Goal: Task Accomplishment & Management: Manage account settings

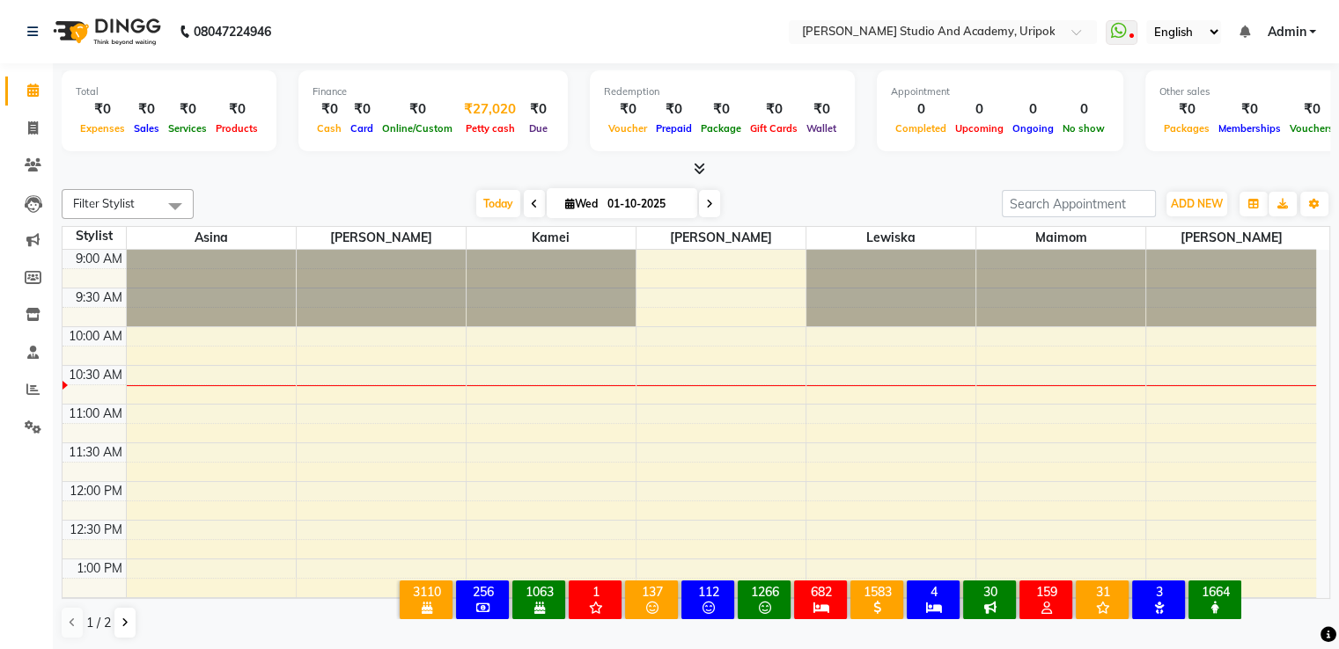
click at [497, 128] on span "Petty cash" at bounding box center [490, 128] width 58 height 12
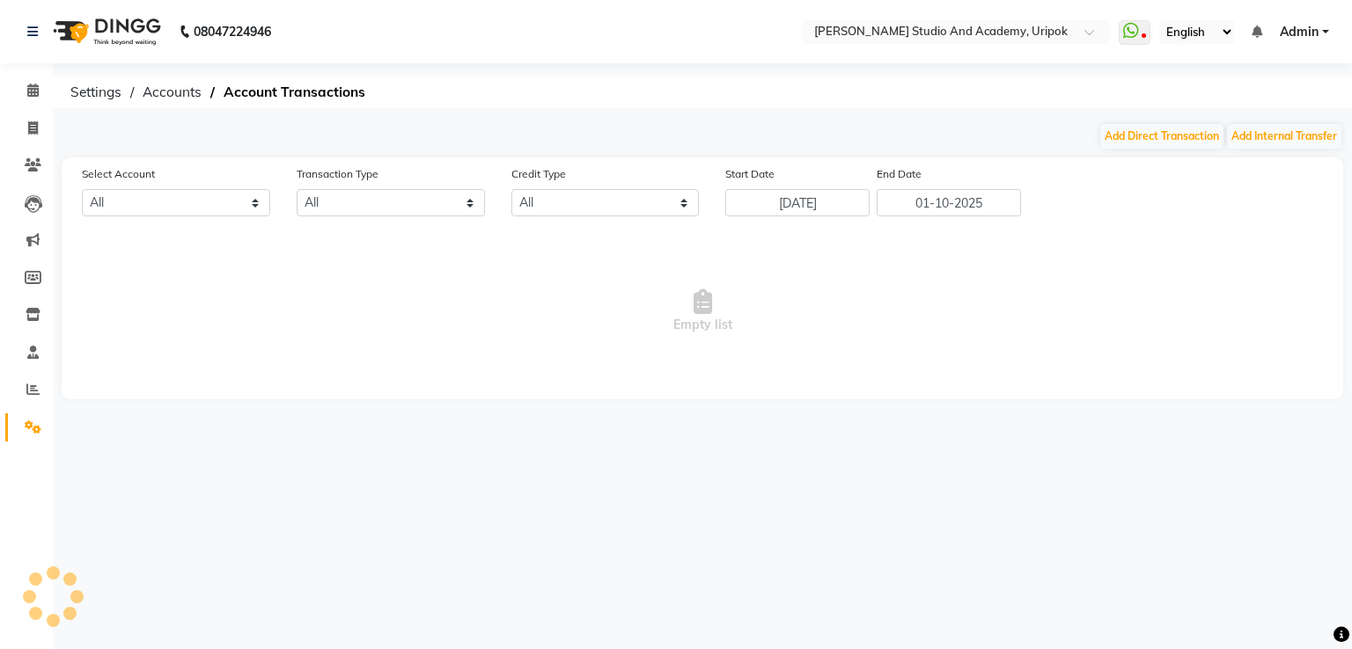
select select "3739"
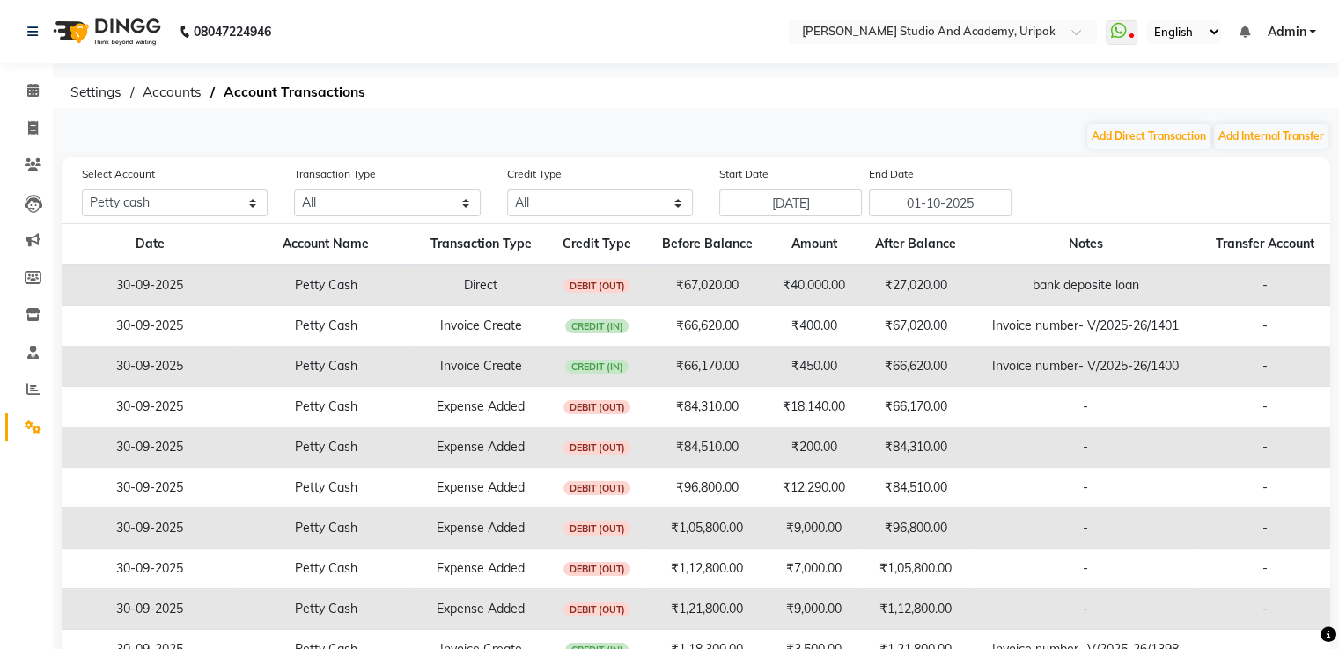
click at [106, 26] on img at bounding box center [105, 31] width 121 height 49
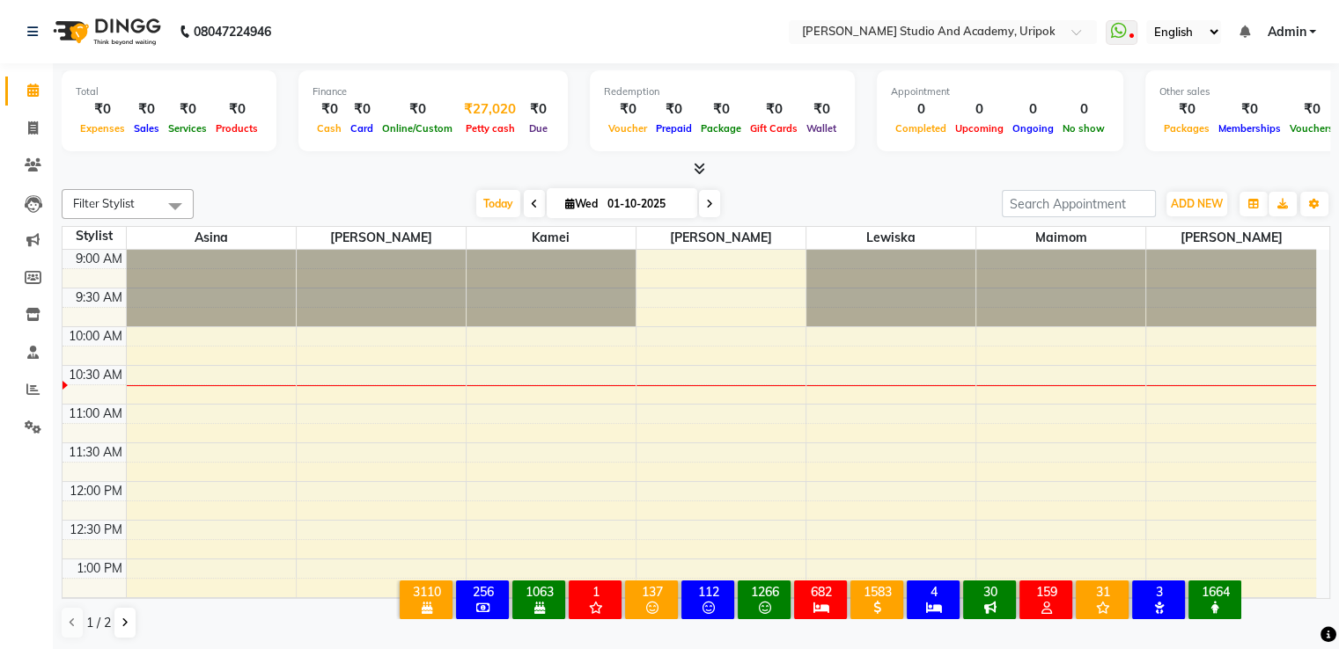
click at [482, 117] on div "₹27,020" at bounding box center [490, 109] width 66 height 20
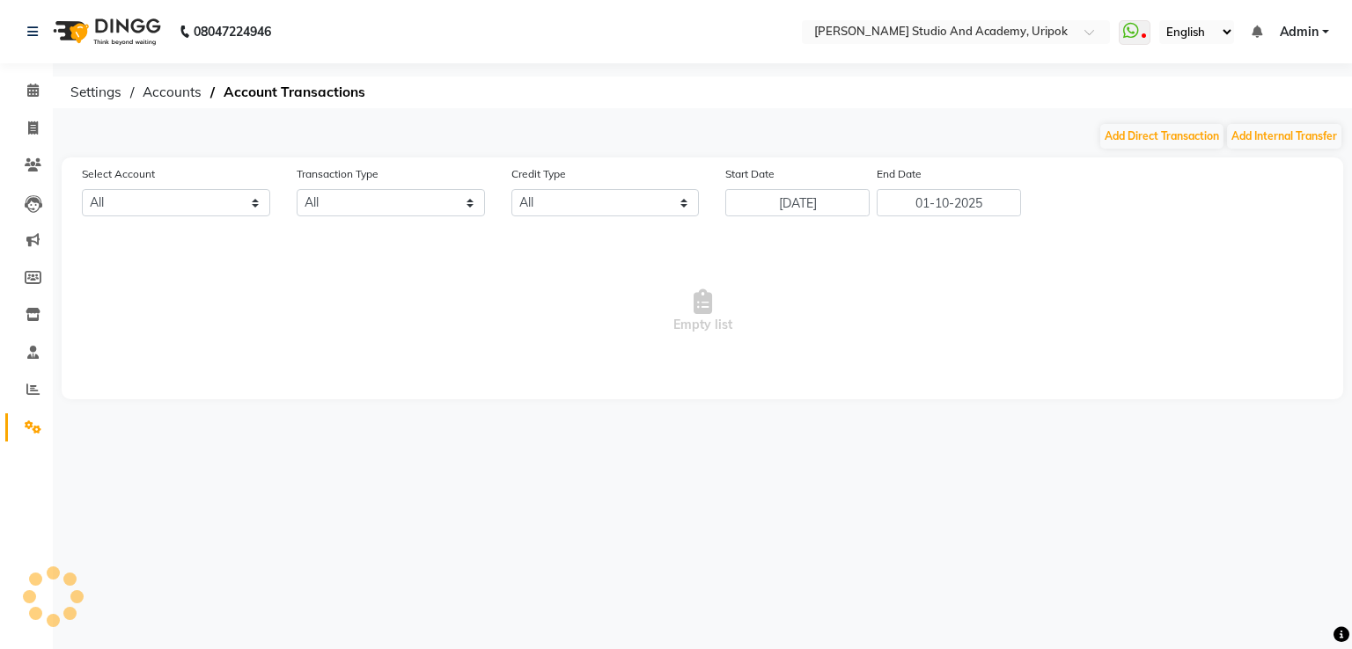
select select "3739"
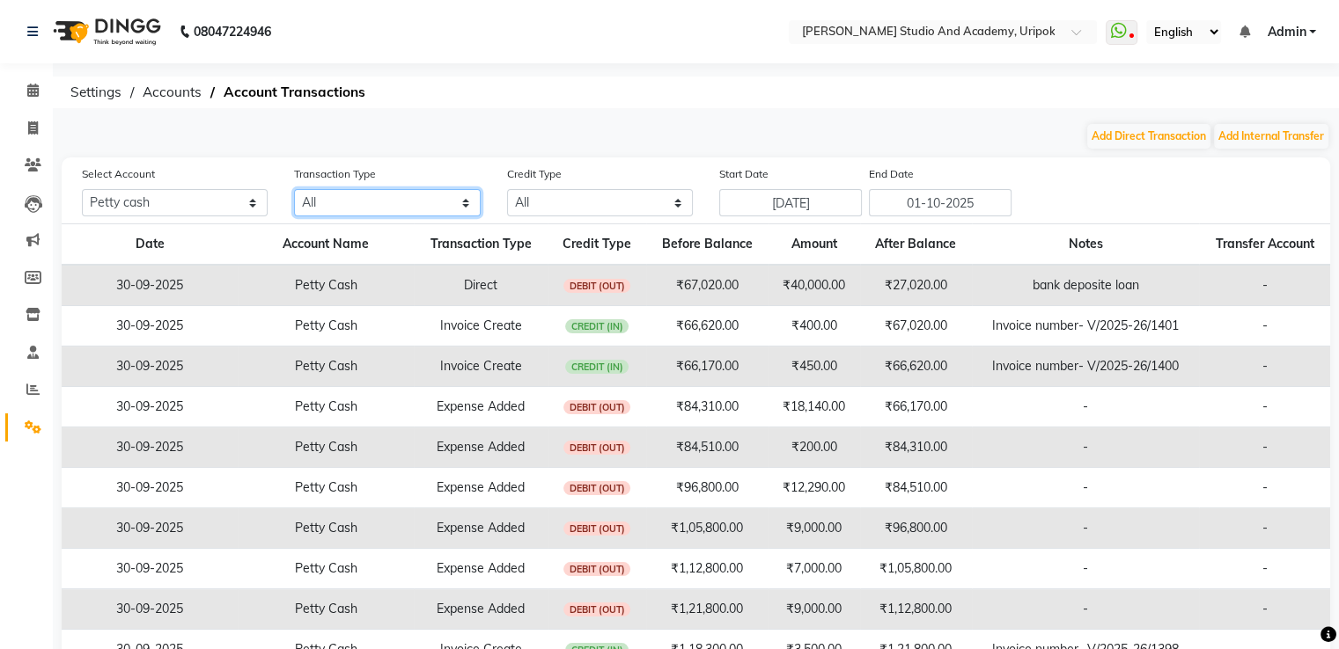
click at [422, 209] on select "All Direct Internal Transfer Expense Invoice Daily Register" at bounding box center [387, 202] width 186 height 27
click at [908, 119] on div "08047224946 Select Location × Robert Naorem Studio And Academy, Uripok WhatsApp…" at bounding box center [669, 374] width 1339 height 749
click at [1153, 128] on button "Add Direct Transaction" at bounding box center [1148, 136] width 123 height 25
select select "direct"
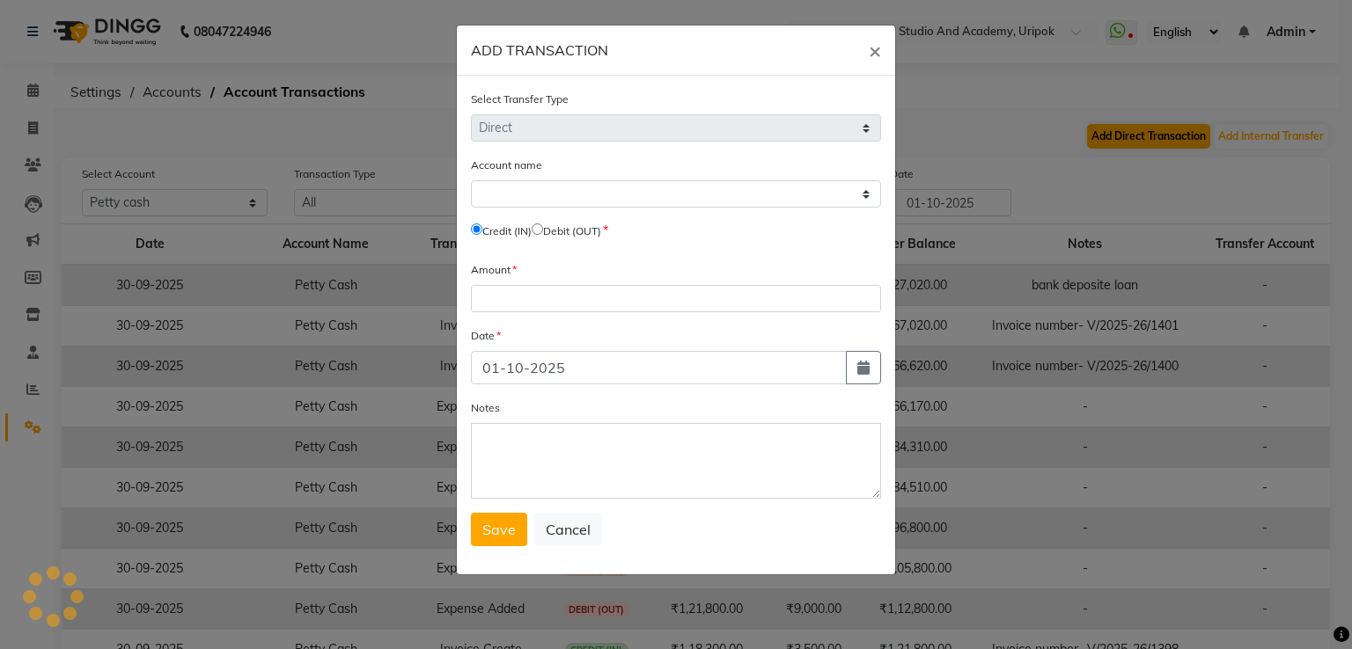
select select "3739"
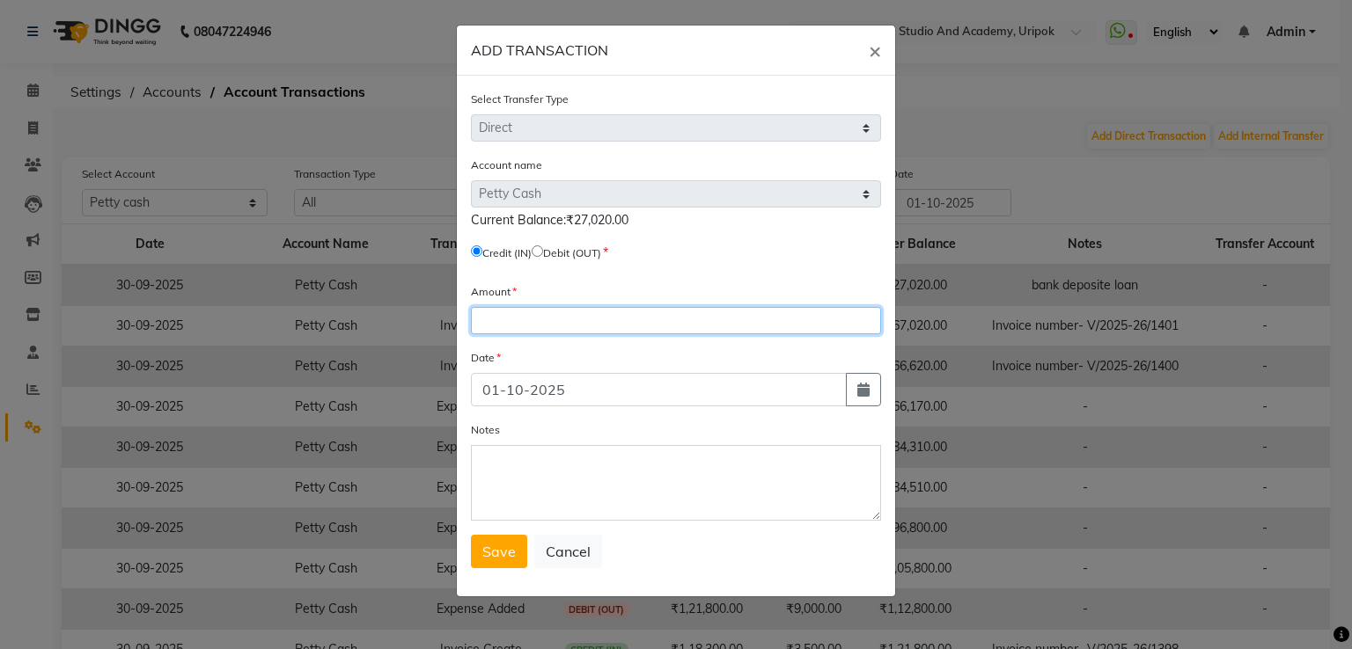
click at [508, 334] on input "number" at bounding box center [676, 320] width 410 height 27
type input "27020"
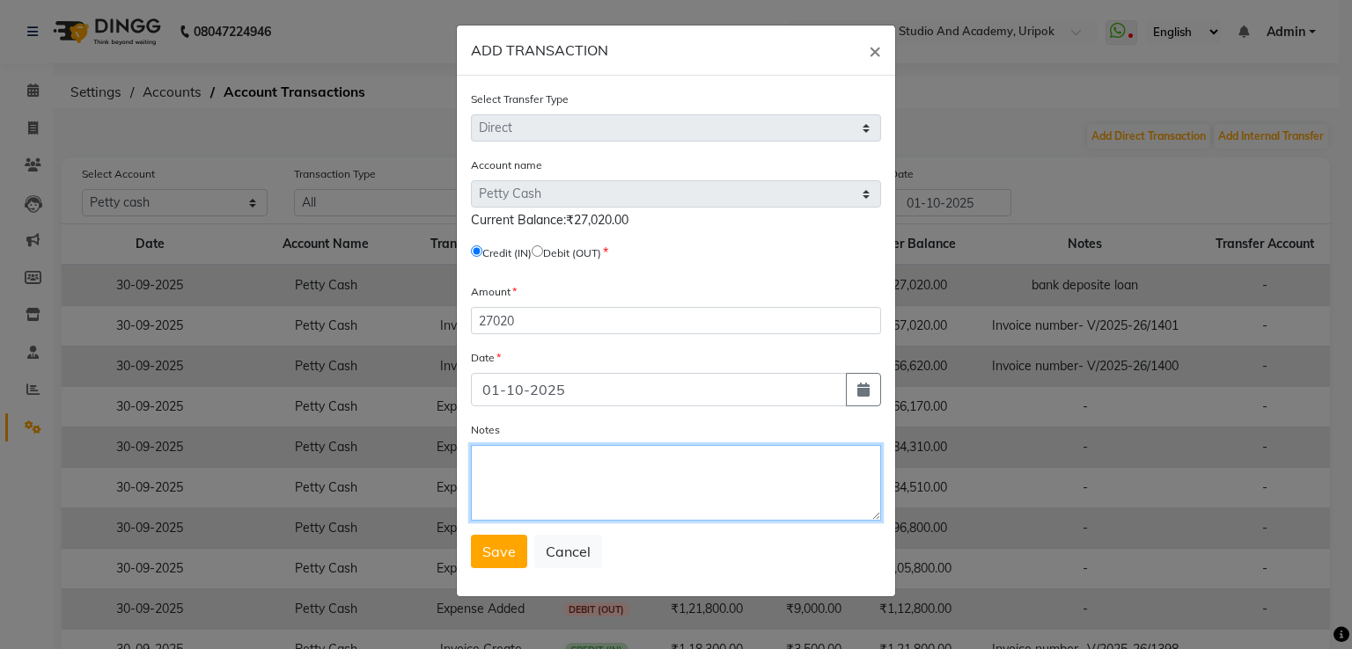
click at [503, 497] on textarea "Notes" at bounding box center [676, 483] width 410 height 76
type textarea "b"
type textarea "d"
type textarea "salary"
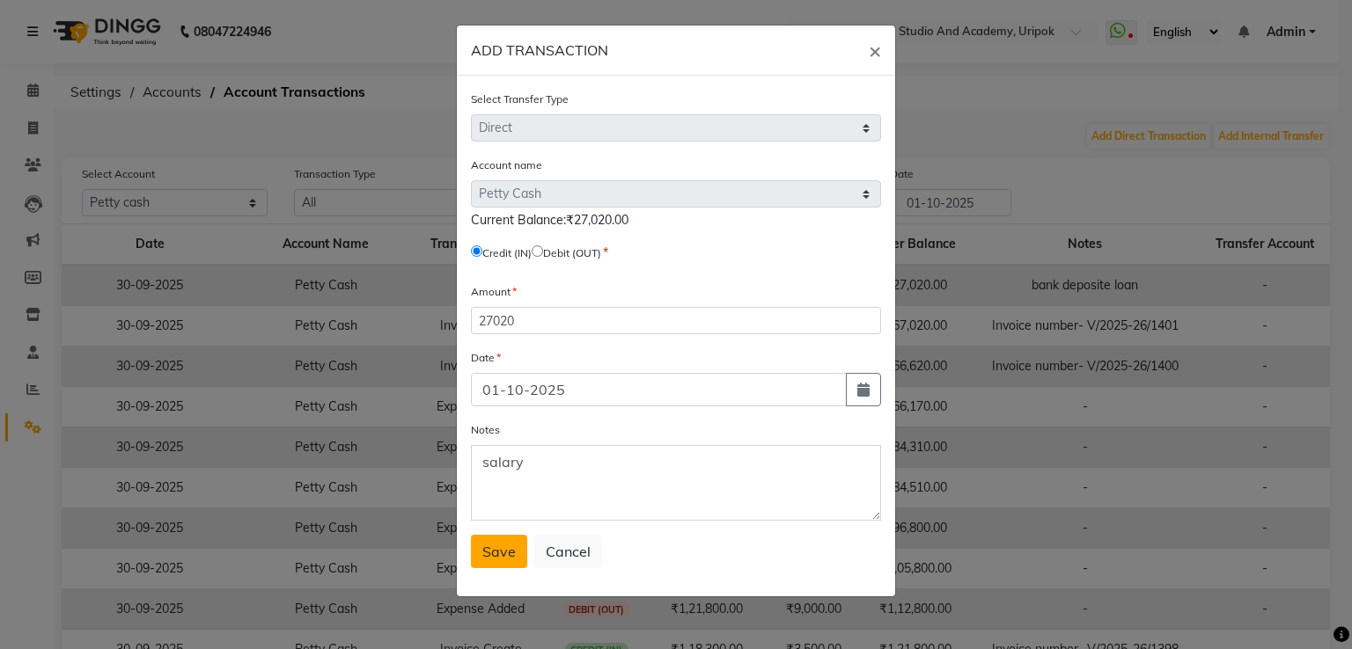
click at [503, 556] on span "Save" at bounding box center [498, 552] width 33 height 18
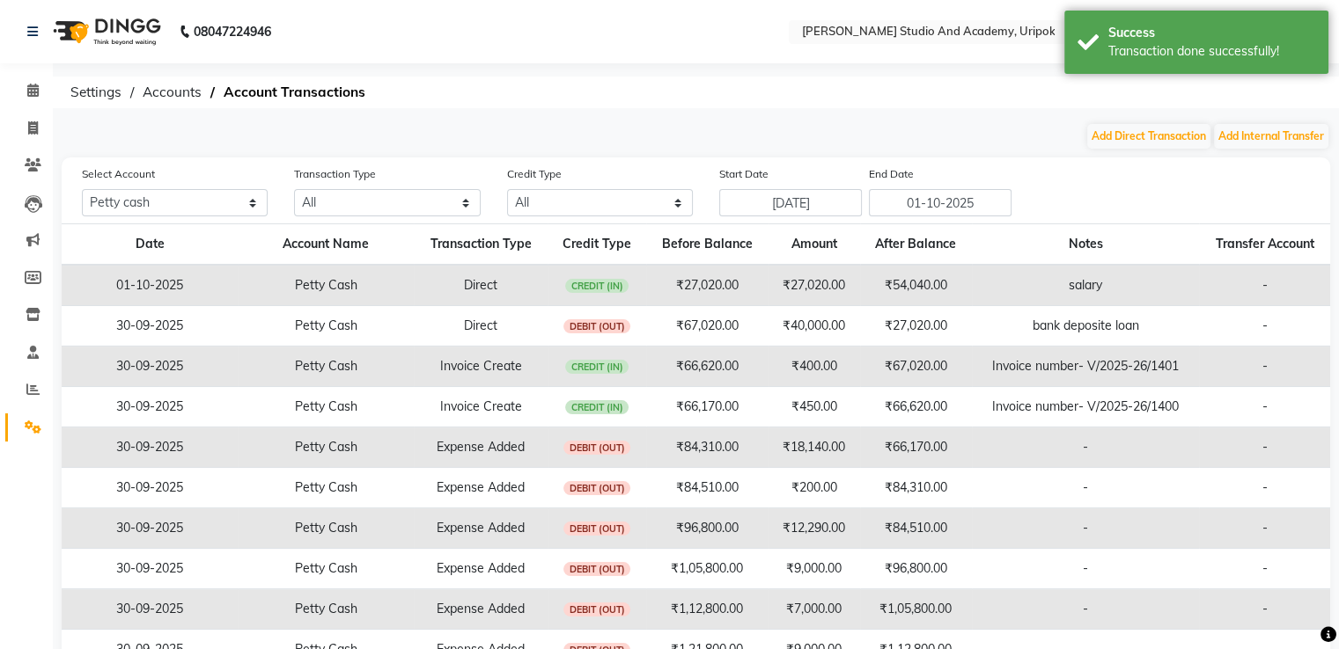
click at [151, 286] on td "01-10-2025" at bounding box center [150, 285] width 176 height 41
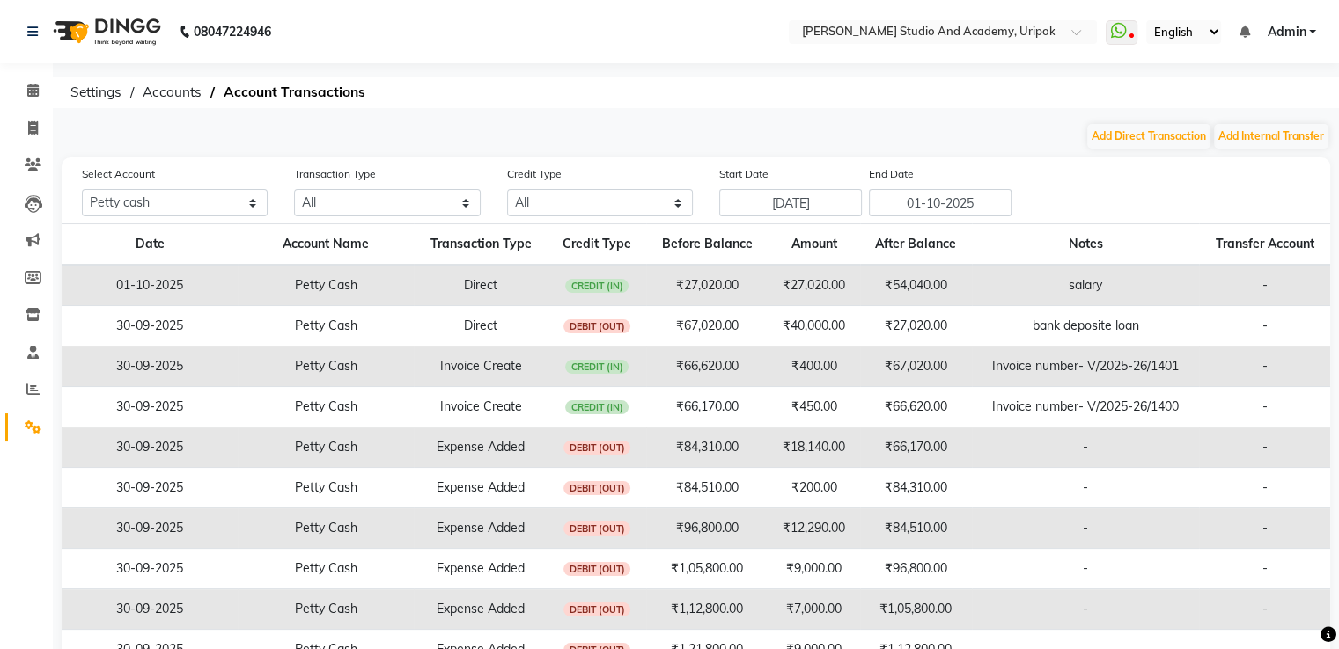
click at [335, 285] on td "Petty Cash" at bounding box center [326, 285] width 176 height 41
click at [929, 283] on td "₹54,040.00" at bounding box center [916, 285] width 112 height 41
click at [123, 290] on td "01-10-2025" at bounding box center [150, 285] width 176 height 41
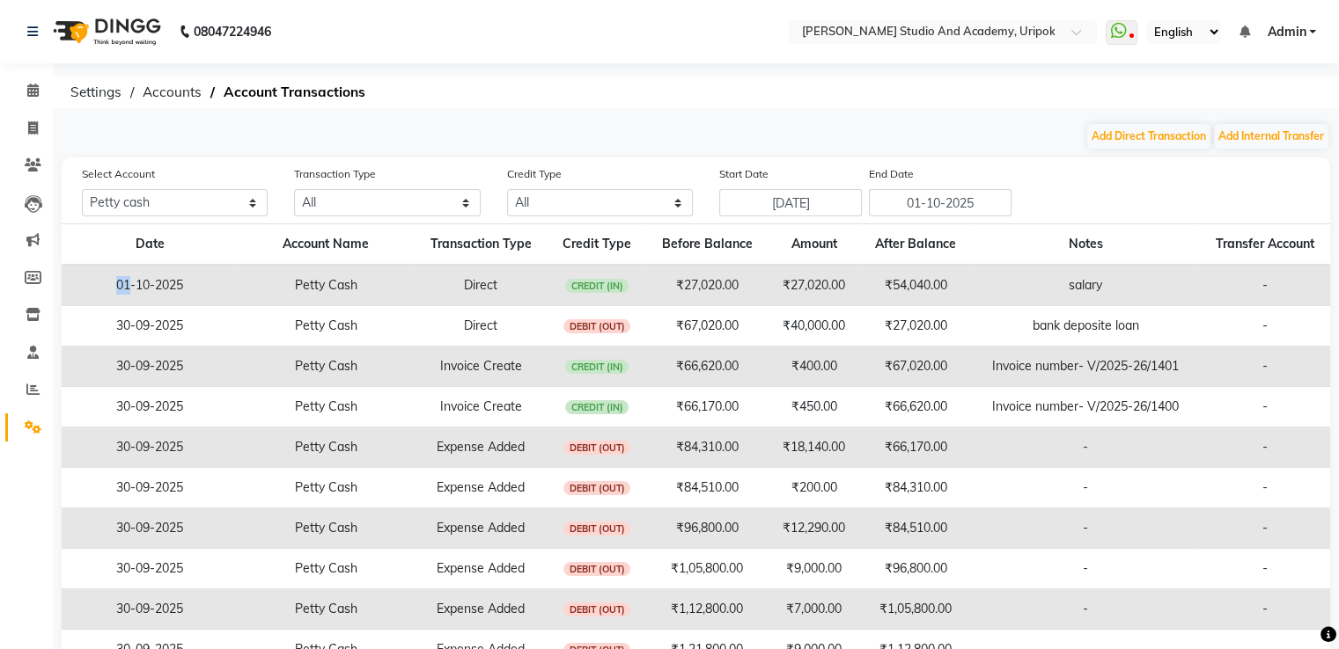
click at [123, 290] on td "01-10-2025" at bounding box center [150, 285] width 176 height 41
click at [168, 87] on span "Accounts" at bounding box center [172, 93] width 77 height 32
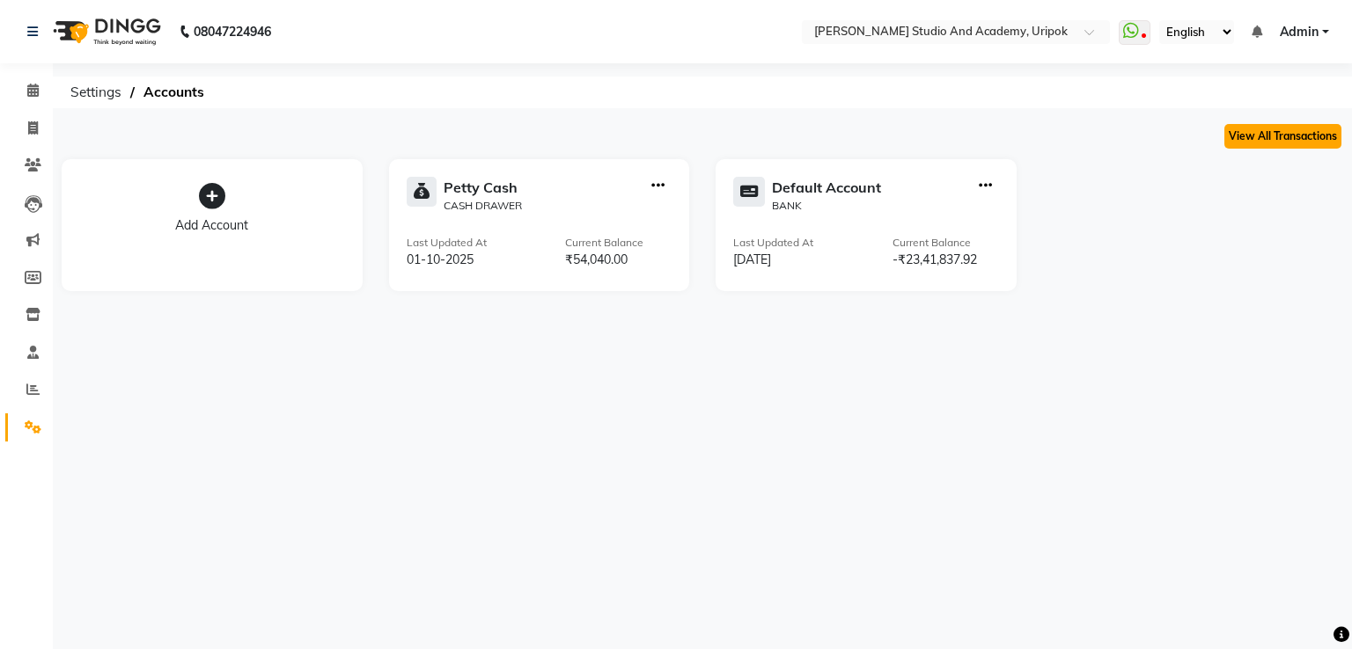
click at [1298, 124] on button "View All Transactions" at bounding box center [1282, 136] width 117 height 25
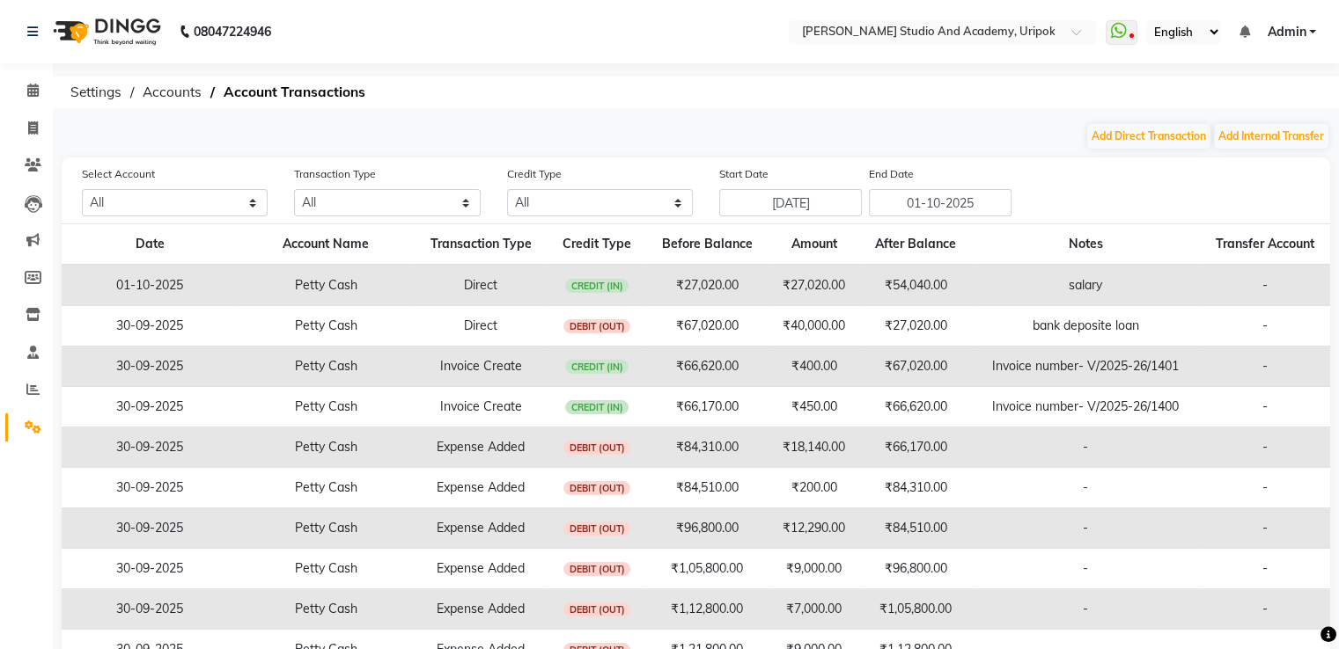
click at [479, 285] on td "Direct" at bounding box center [481, 285] width 134 height 41
click at [1148, 136] on button "Add Direct Transaction" at bounding box center [1148, 136] width 123 height 25
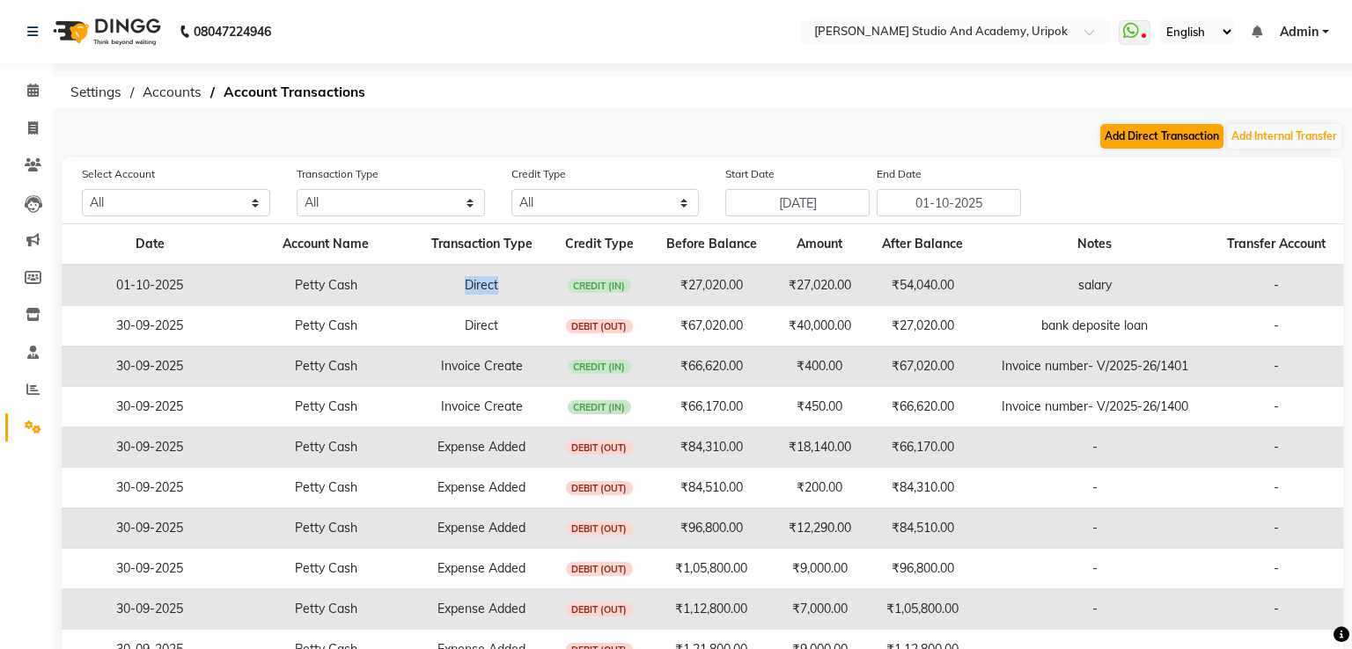
select select "direct"
select select
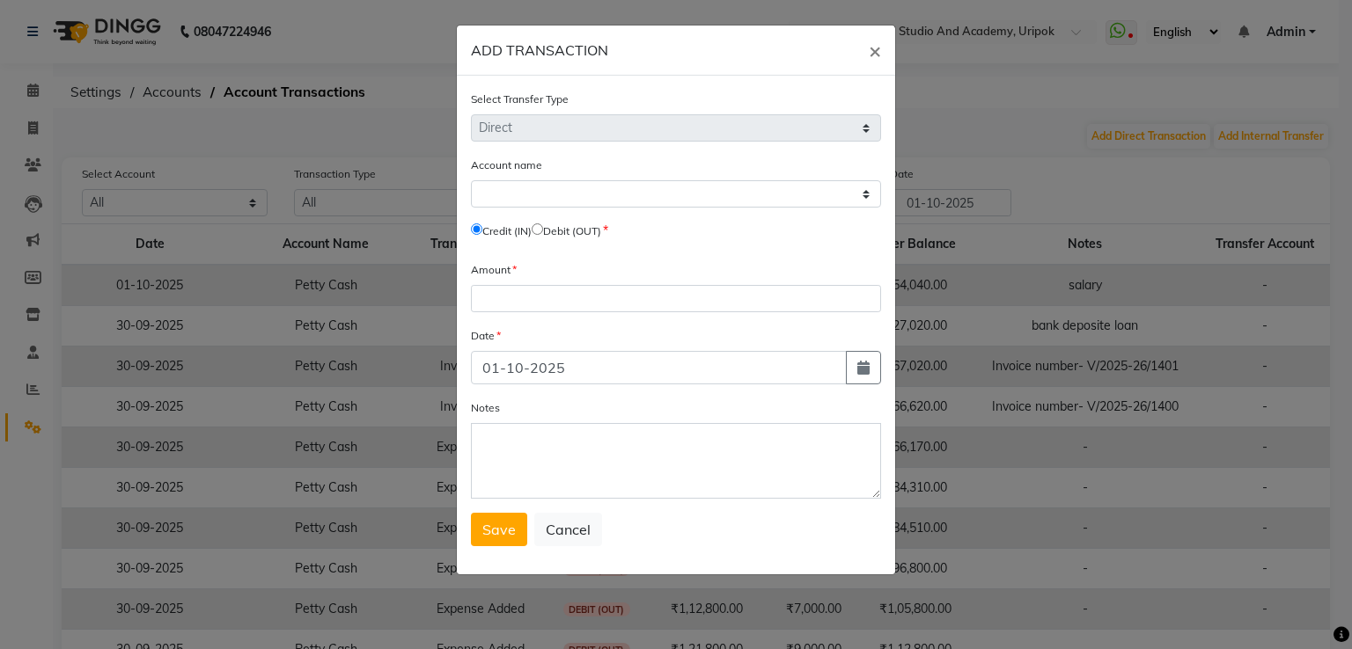
click at [553, 231] on label "Debit (OUT)" at bounding box center [572, 232] width 58 height 16
click at [543, 233] on input "radio" at bounding box center [537, 229] width 11 height 11
radio input "true"
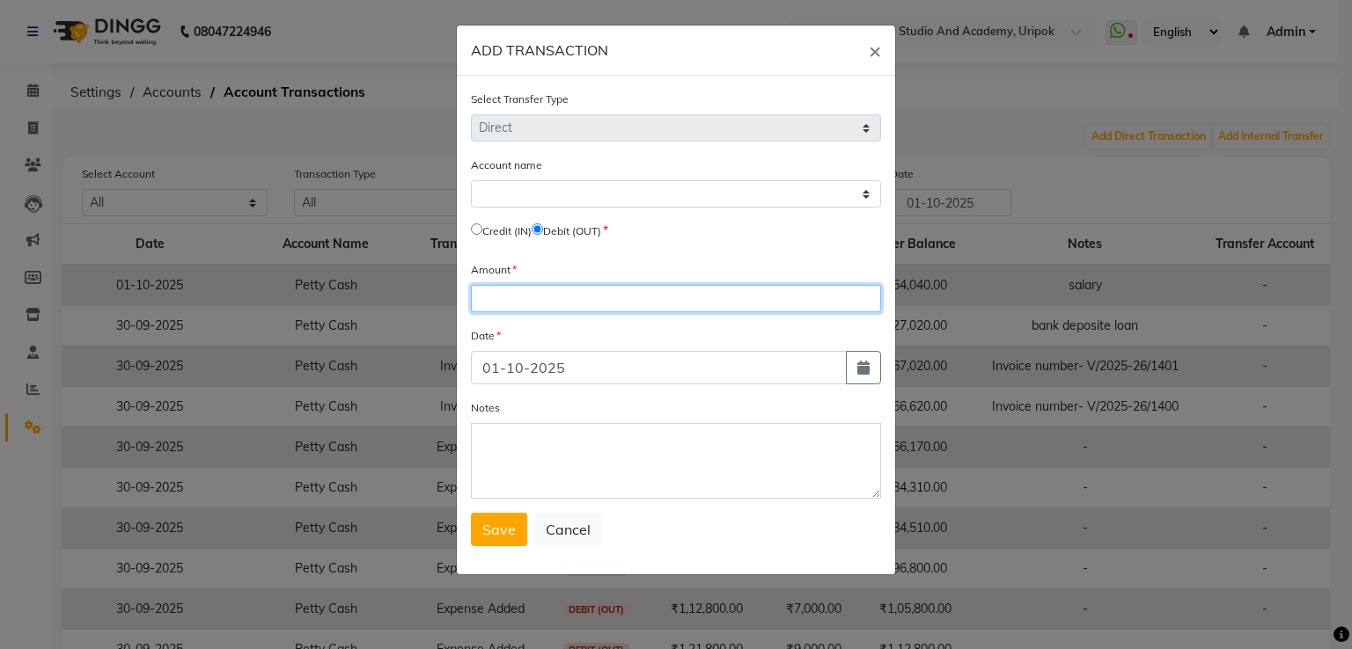
click at [531, 306] on input "number" at bounding box center [676, 298] width 410 height 27
type input "6"
type input "54040"
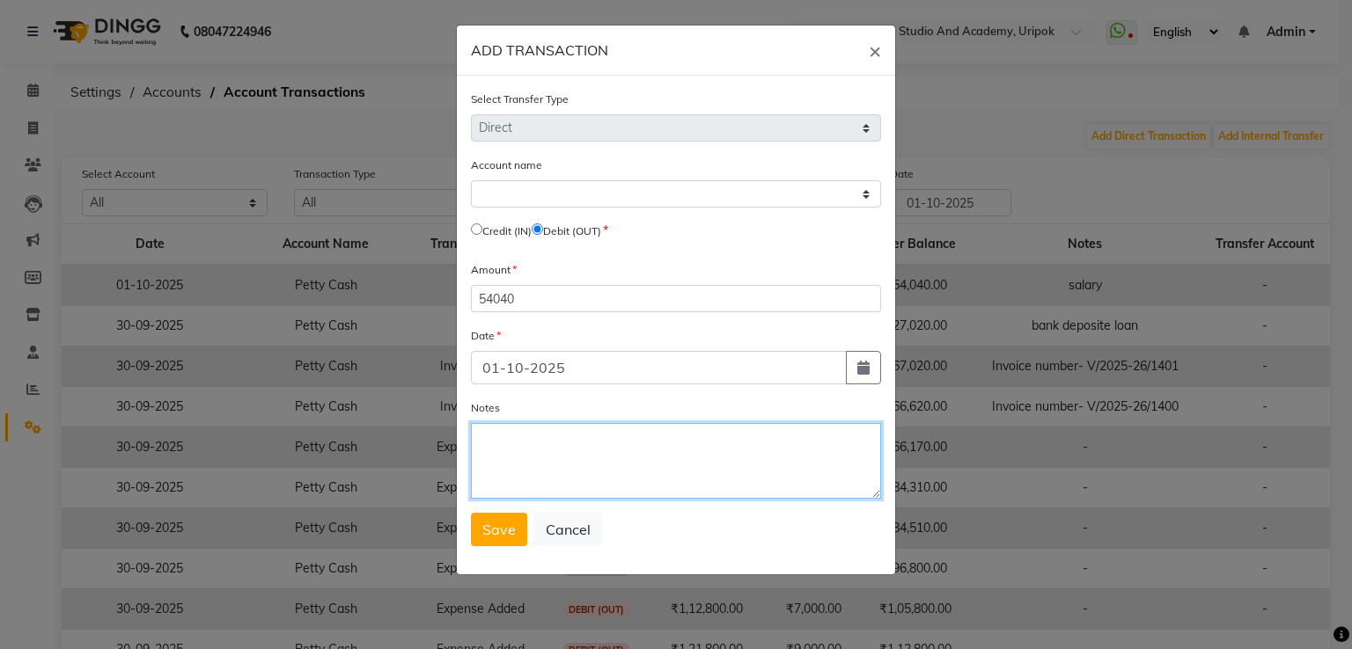
click at [556, 444] on textarea "Notes" at bounding box center [676, 461] width 410 height 76
type textarea "salary"
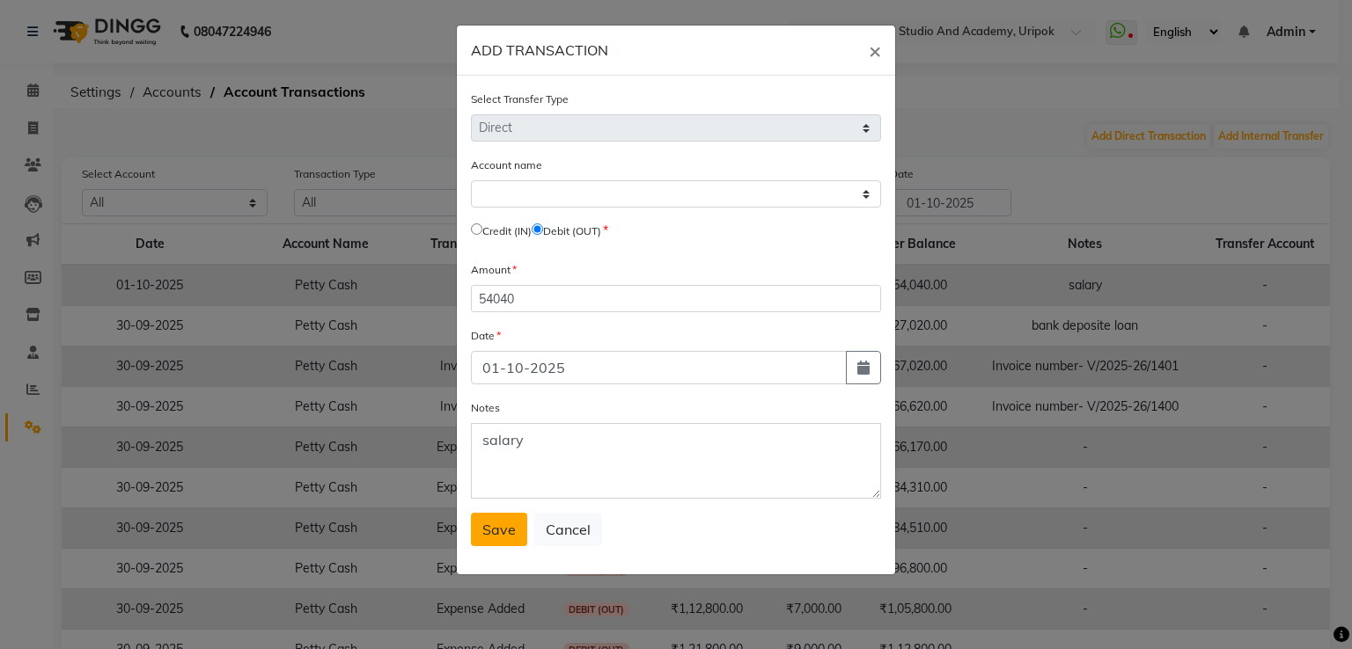
click at [492, 532] on span "Save" at bounding box center [498, 530] width 33 height 18
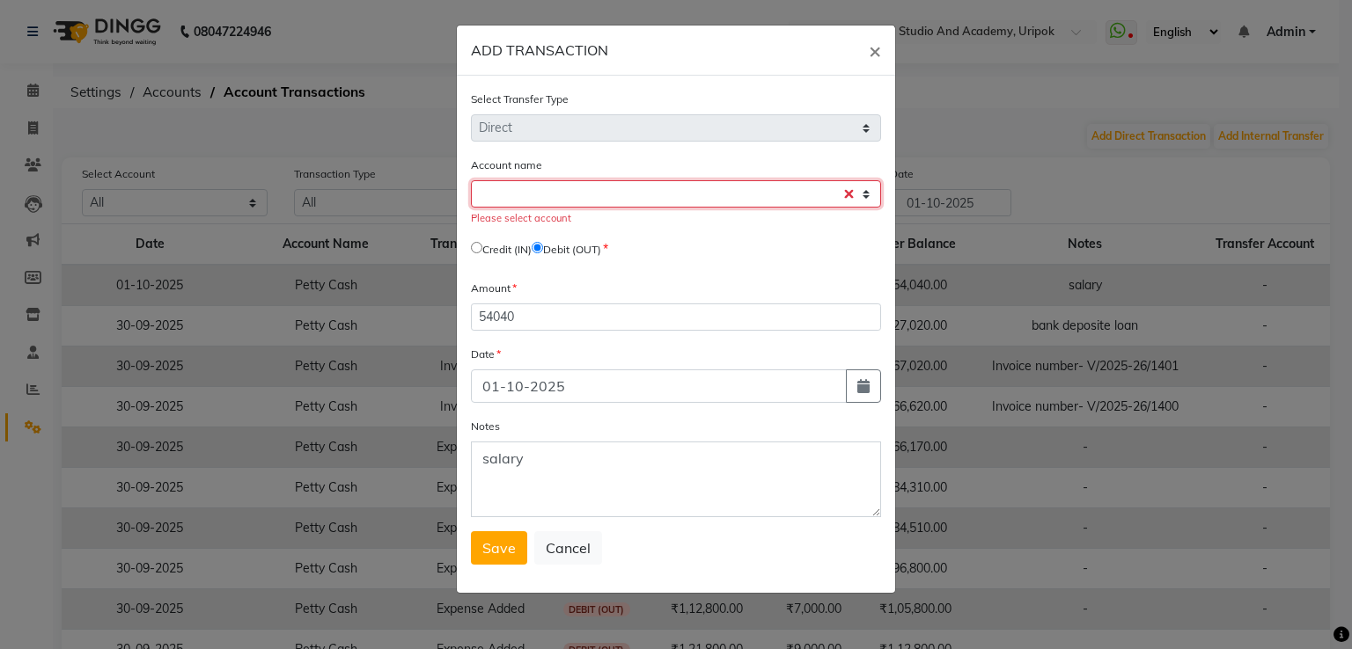
click at [816, 202] on select "Select Petty Cash Default Account" at bounding box center [676, 193] width 410 height 27
select select "3739"
click at [471, 182] on select "Select Petty Cash Default Account" at bounding box center [676, 193] width 410 height 27
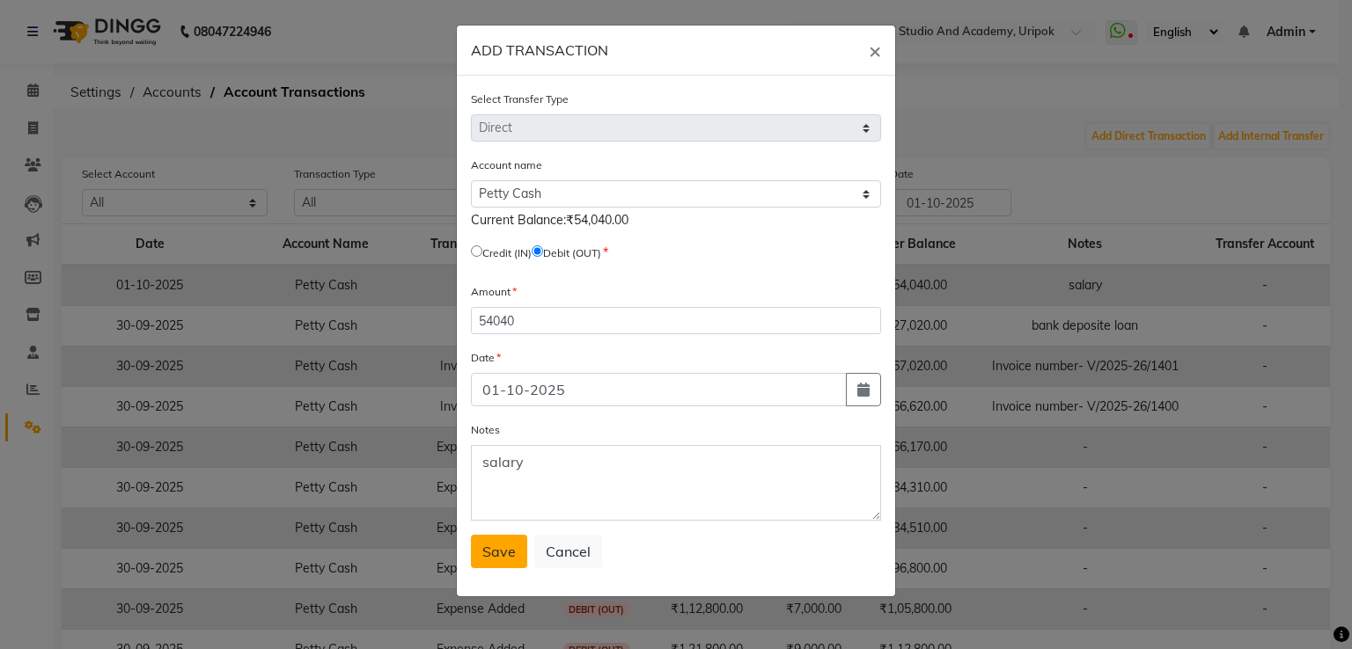
click at [500, 569] on button "Save" at bounding box center [499, 551] width 56 height 33
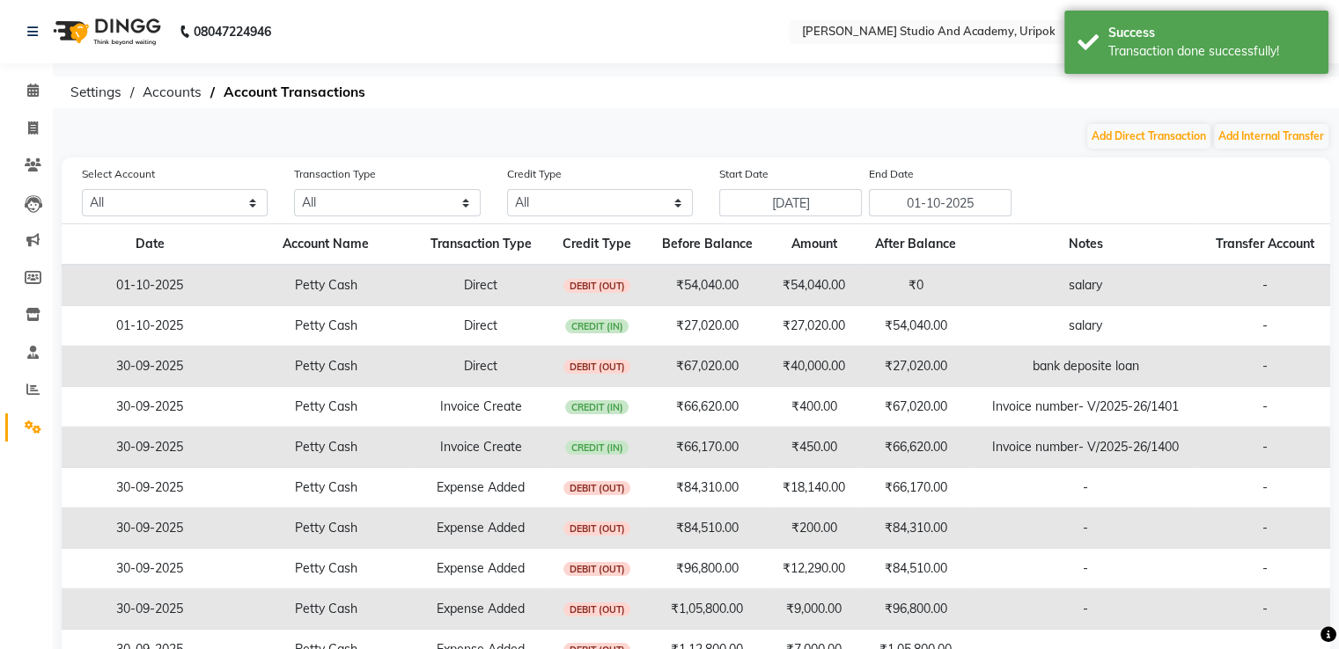
click at [965, 111] on div "08047224946 Select Location × Robert Naorem Studio And Academy, Uripok WhatsApp…" at bounding box center [669, 374] width 1339 height 749
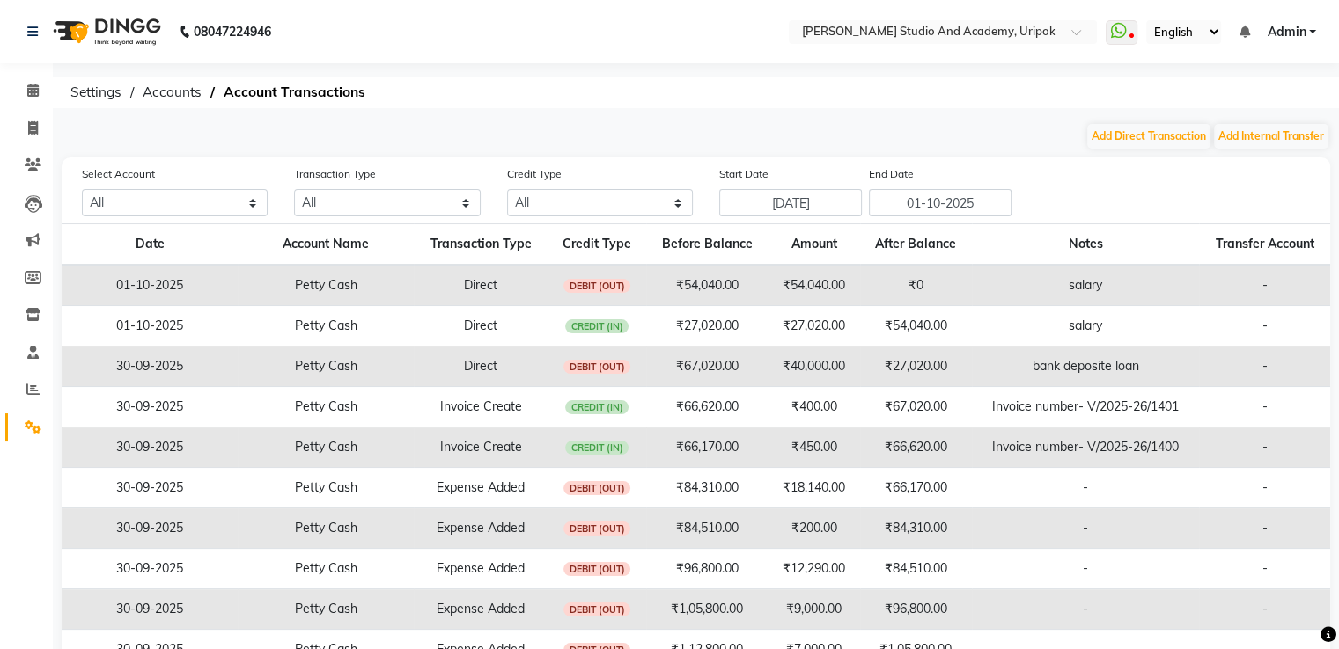
click at [134, 40] on img at bounding box center [105, 31] width 121 height 49
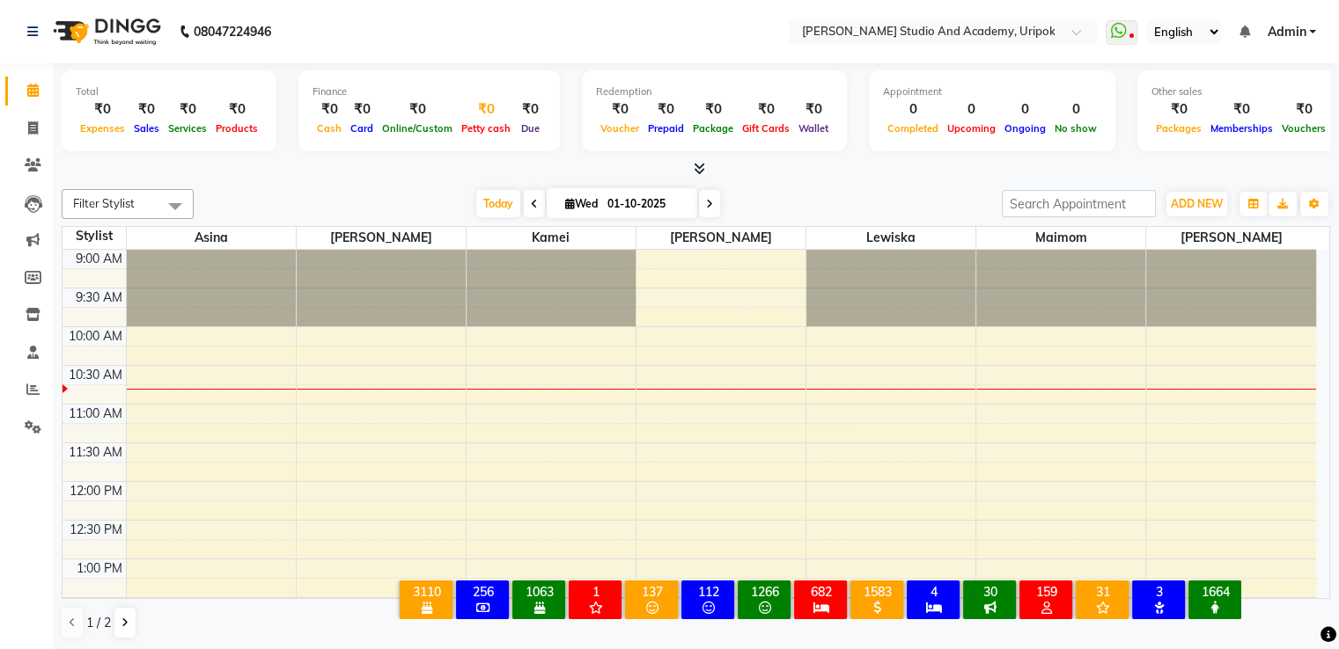
click at [488, 131] on span "Petty cash" at bounding box center [486, 128] width 58 height 12
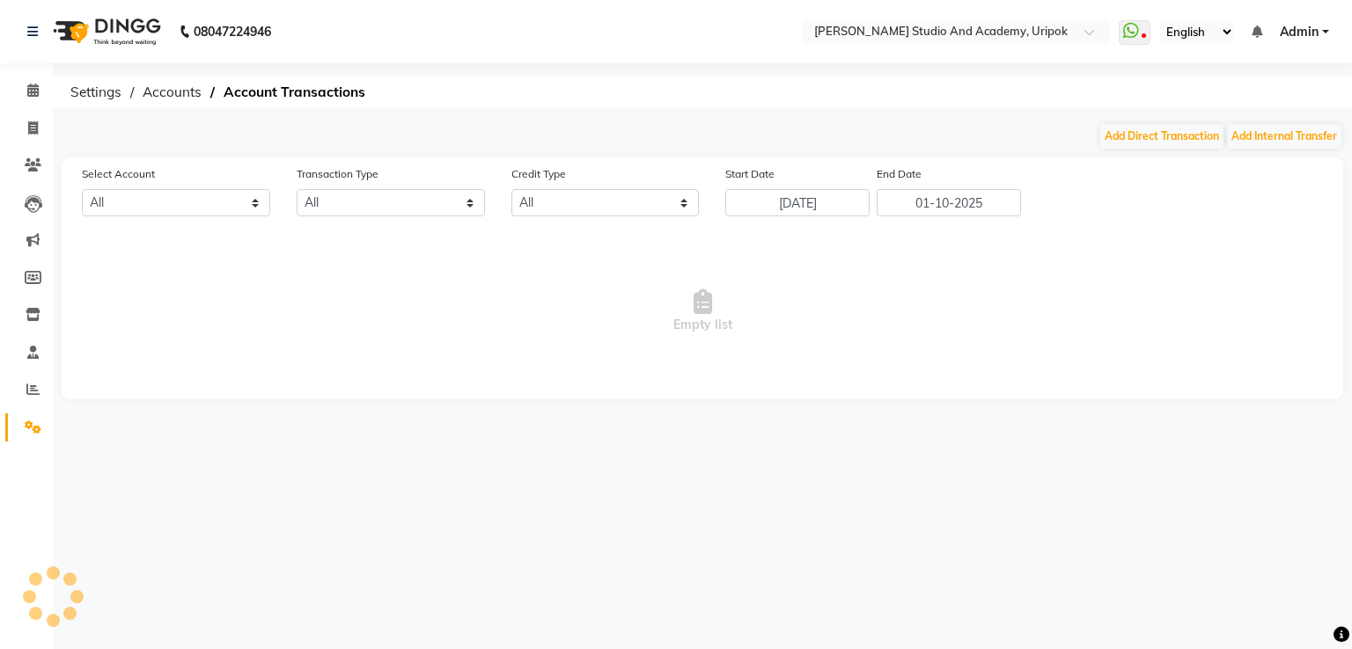
select select "3739"
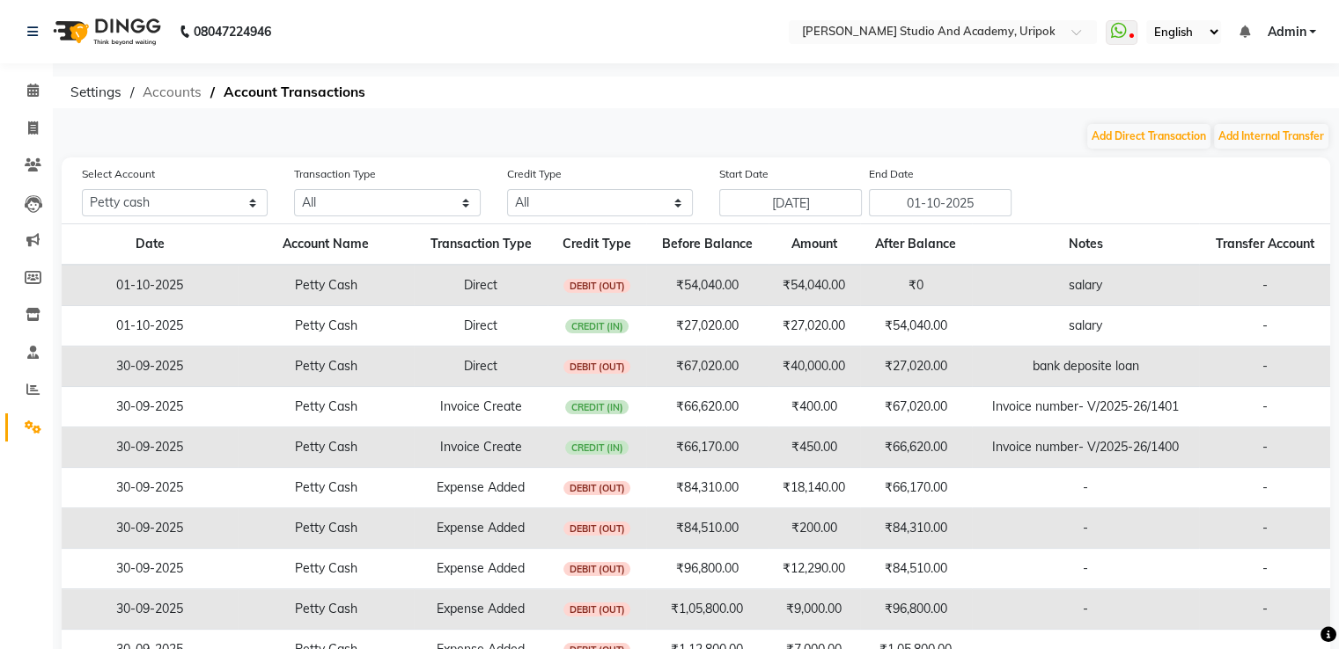
click at [172, 85] on span "Accounts" at bounding box center [172, 93] width 77 height 32
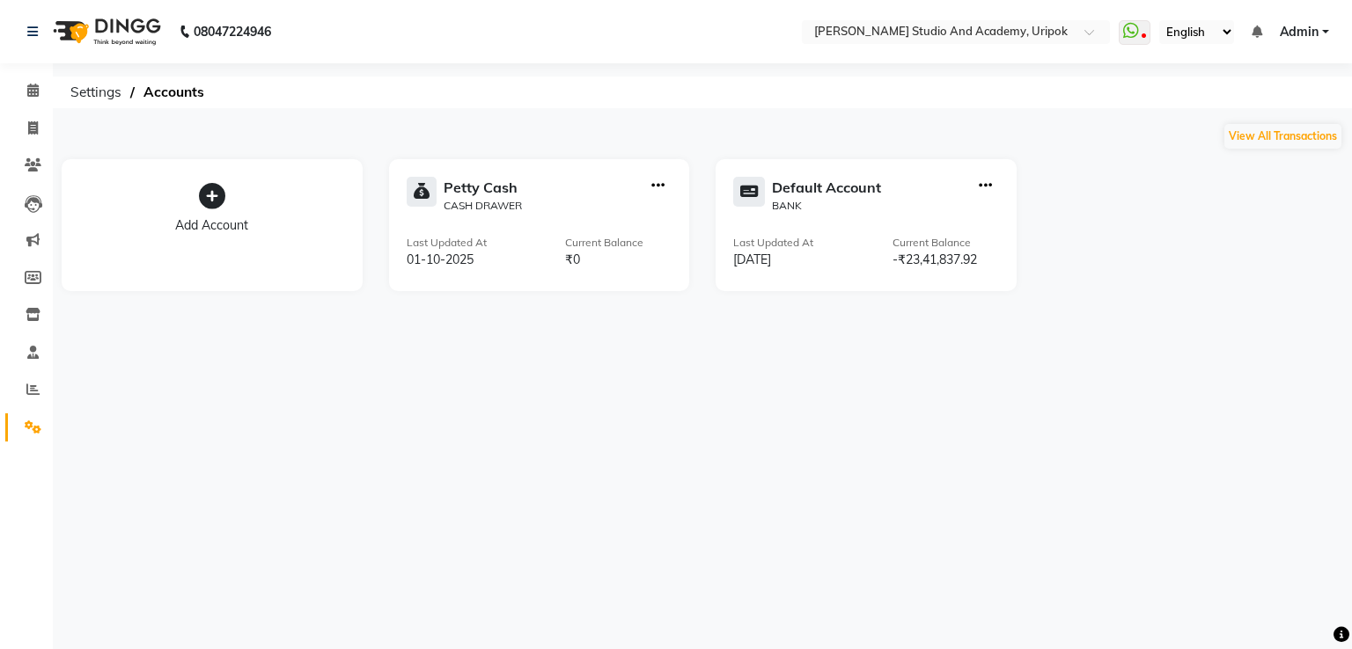
click at [985, 187] on icon "button" at bounding box center [985, 186] width 13 height 1
click at [969, 57] on div "Edit Account" at bounding box center [985, 61] width 93 height 18
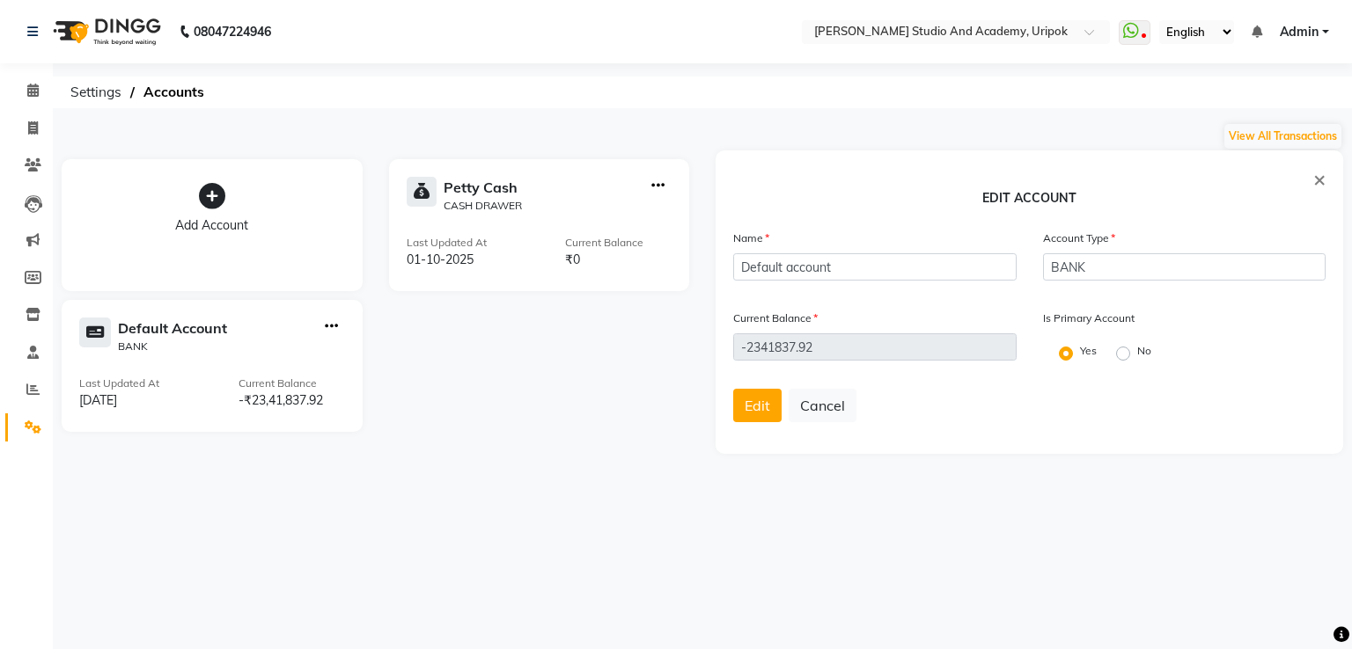
click at [327, 327] on icon "button" at bounding box center [331, 327] width 13 height 1
click at [320, 196] on div "Edit Account" at bounding box center [331, 202] width 93 height 18
click at [330, 336] on div at bounding box center [331, 336] width 27 height 37
click at [330, 327] on icon "button" at bounding box center [331, 327] width 13 height 1
click at [325, 225] on div "Delete Account" at bounding box center [331, 224] width 93 height 18
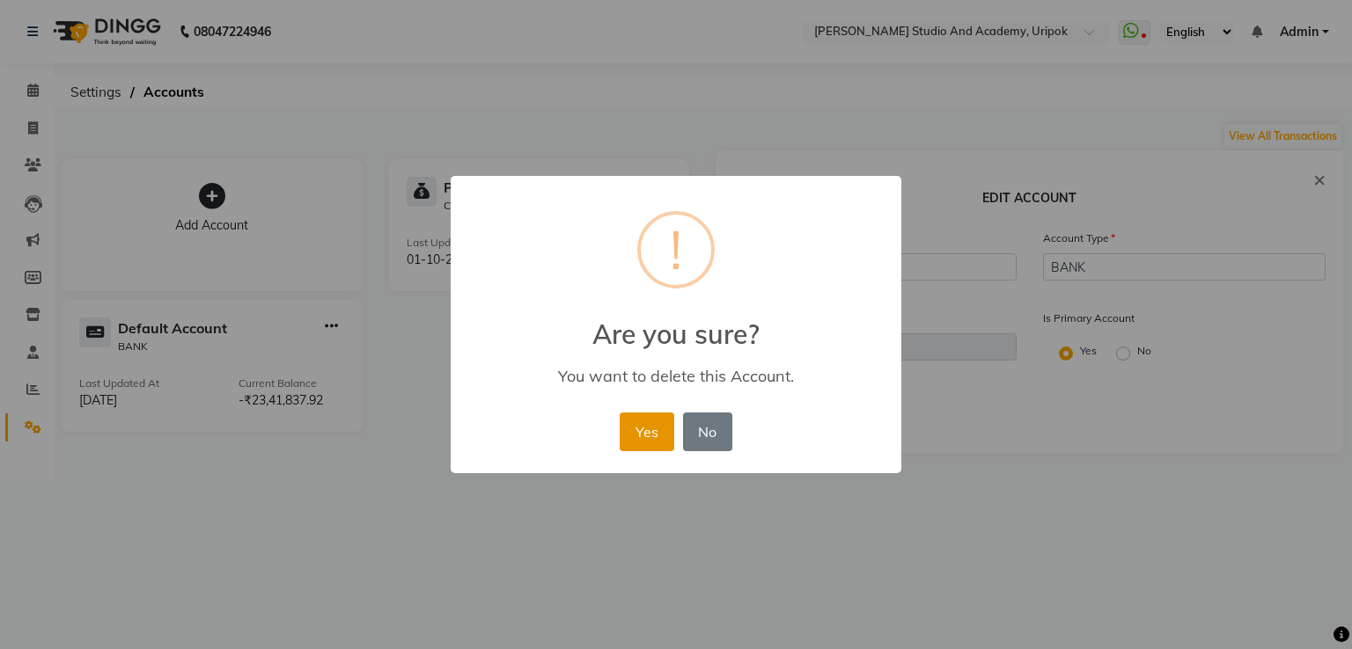
click at [648, 440] on button "Yes" at bounding box center [647, 432] width 54 height 39
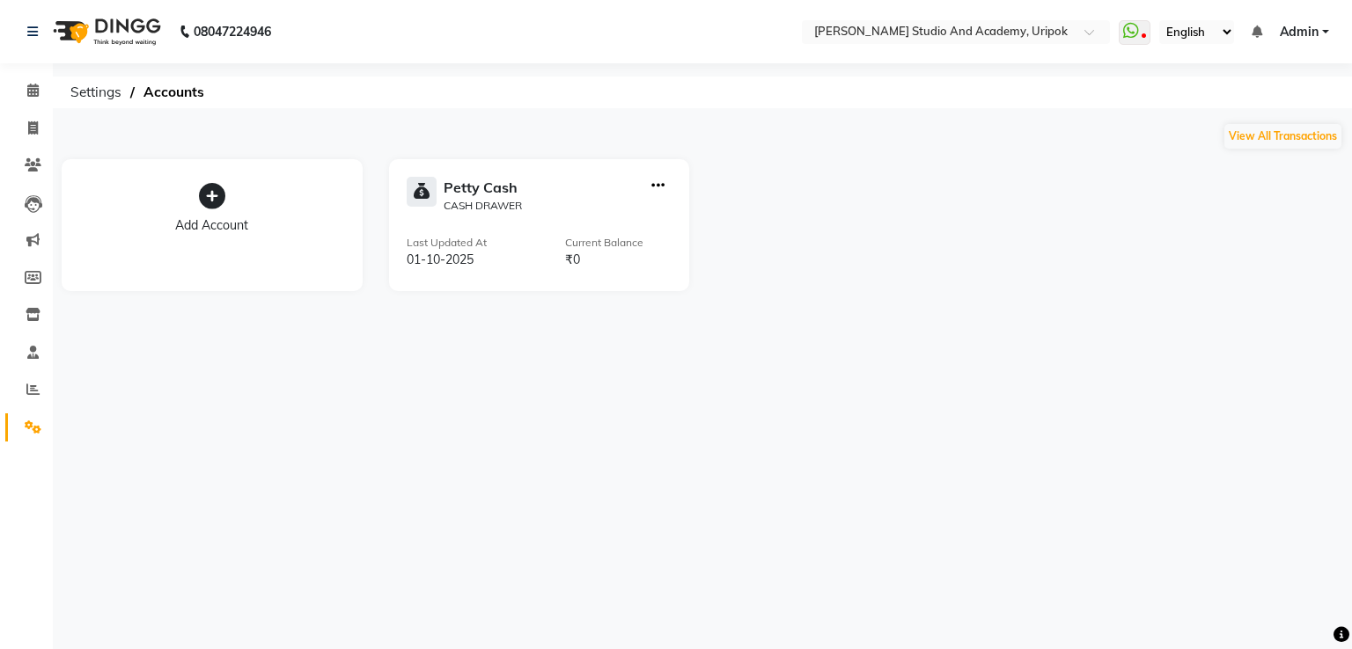
click at [211, 203] on icon at bounding box center [212, 196] width 26 height 26
click at [213, 201] on icon at bounding box center [212, 196] width 26 height 26
click at [939, 270] on input "text" at bounding box center [874, 266] width 283 height 27
type input "r"
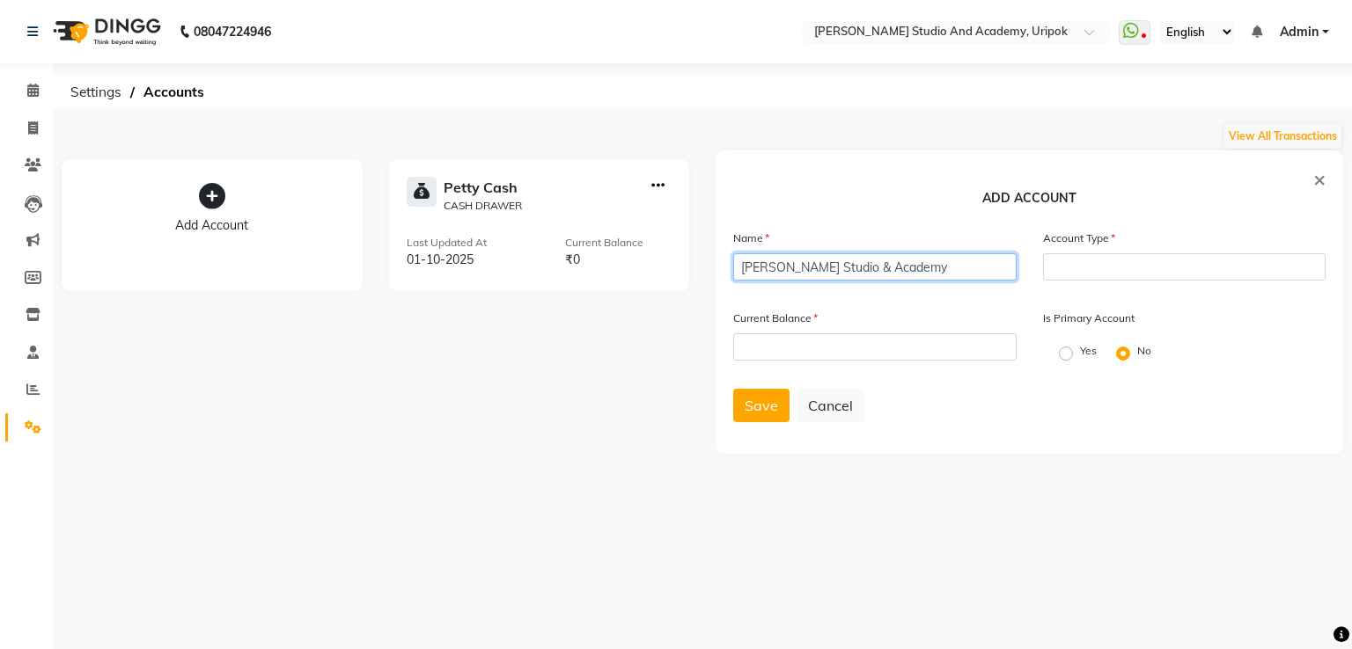
type input "Robert Naorem Studio & Academy"
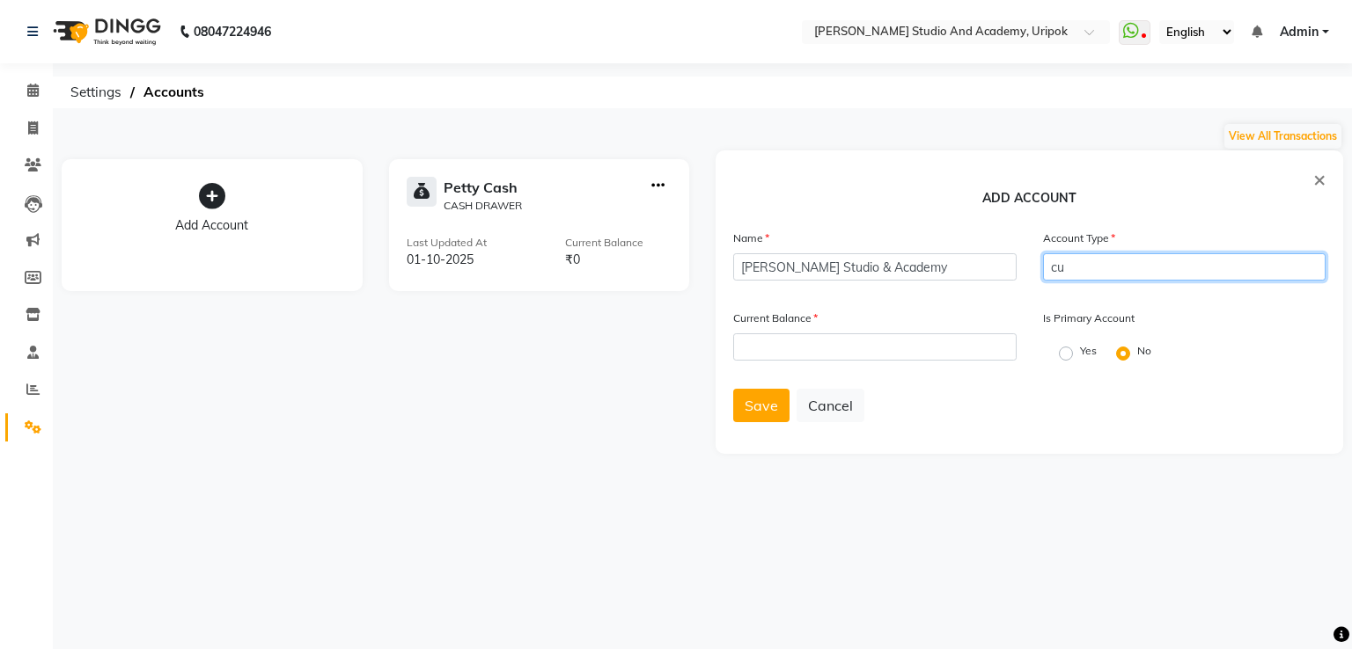
type input "c"
type input "Current Account"
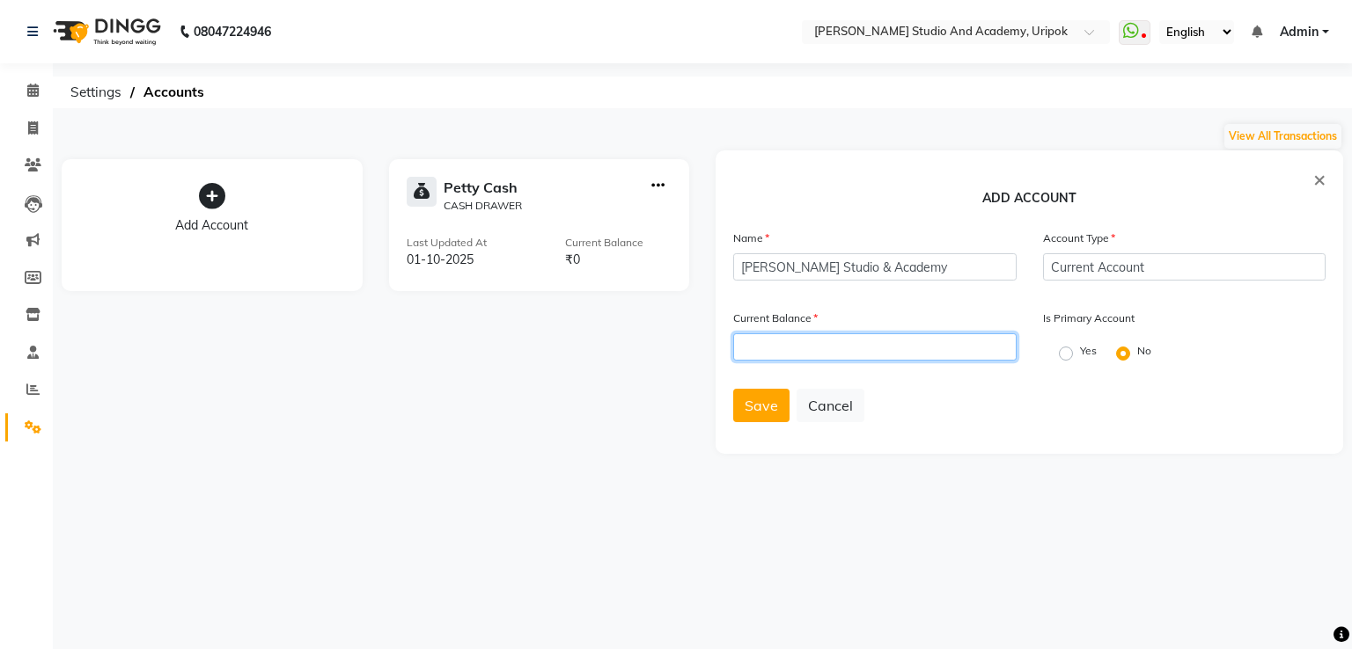
click at [796, 360] on input "number" at bounding box center [874, 347] width 283 height 27
type input "0"
click at [1080, 354] on label "Yes" at bounding box center [1088, 351] width 17 height 16
click at [1071, 354] on input "Yes" at bounding box center [1065, 351] width 12 height 12
radio input "true"
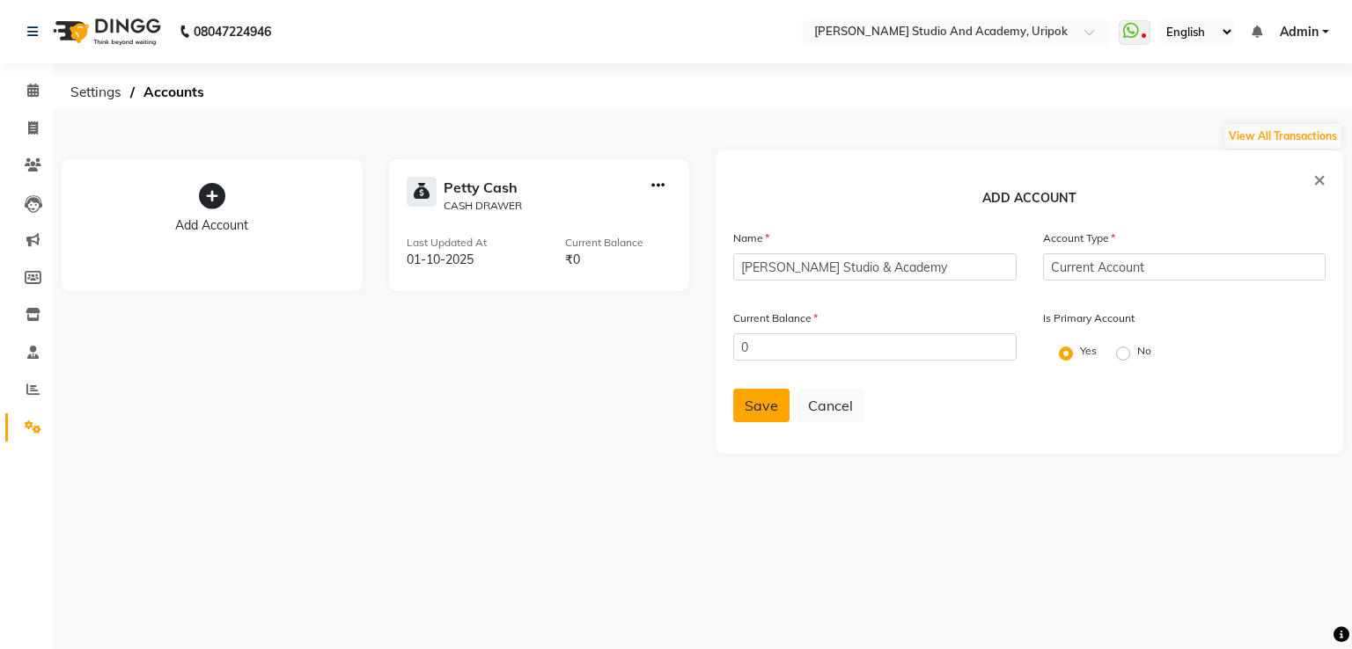
click at [761, 422] on button "Save" at bounding box center [761, 405] width 56 height 33
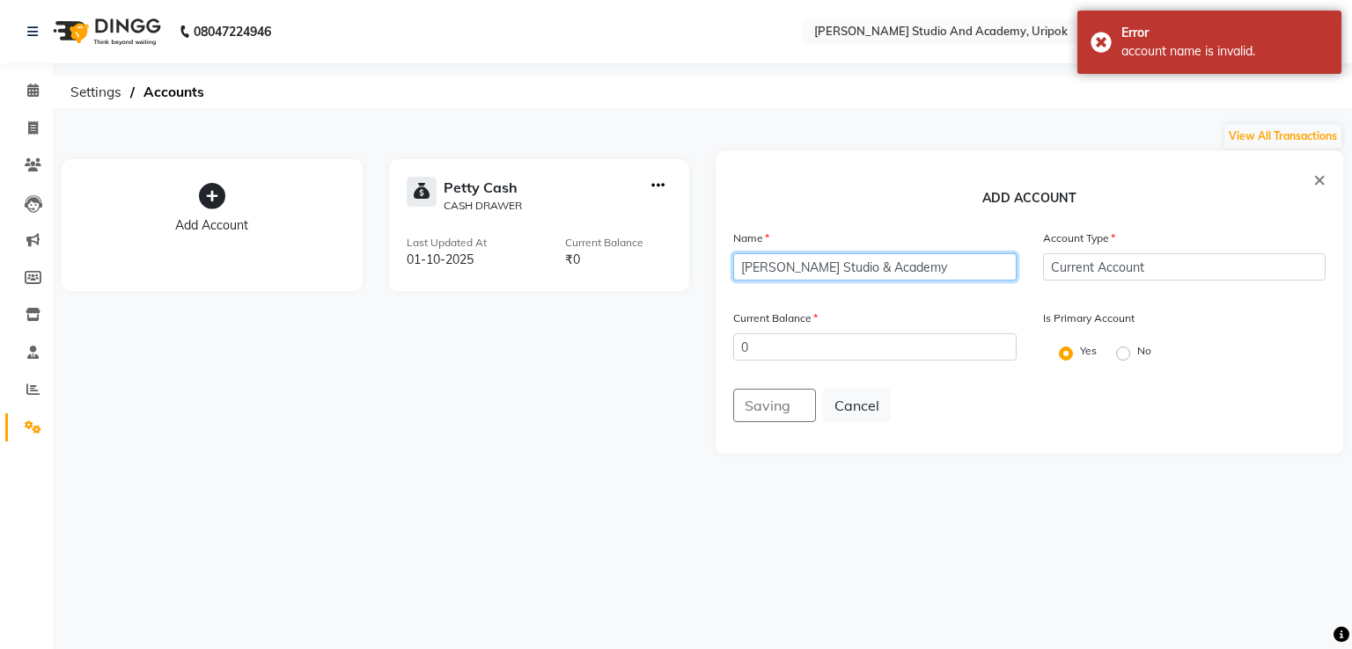
click at [879, 267] on input "Robert Naorem Studio & Academy" at bounding box center [874, 266] width 283 height 27
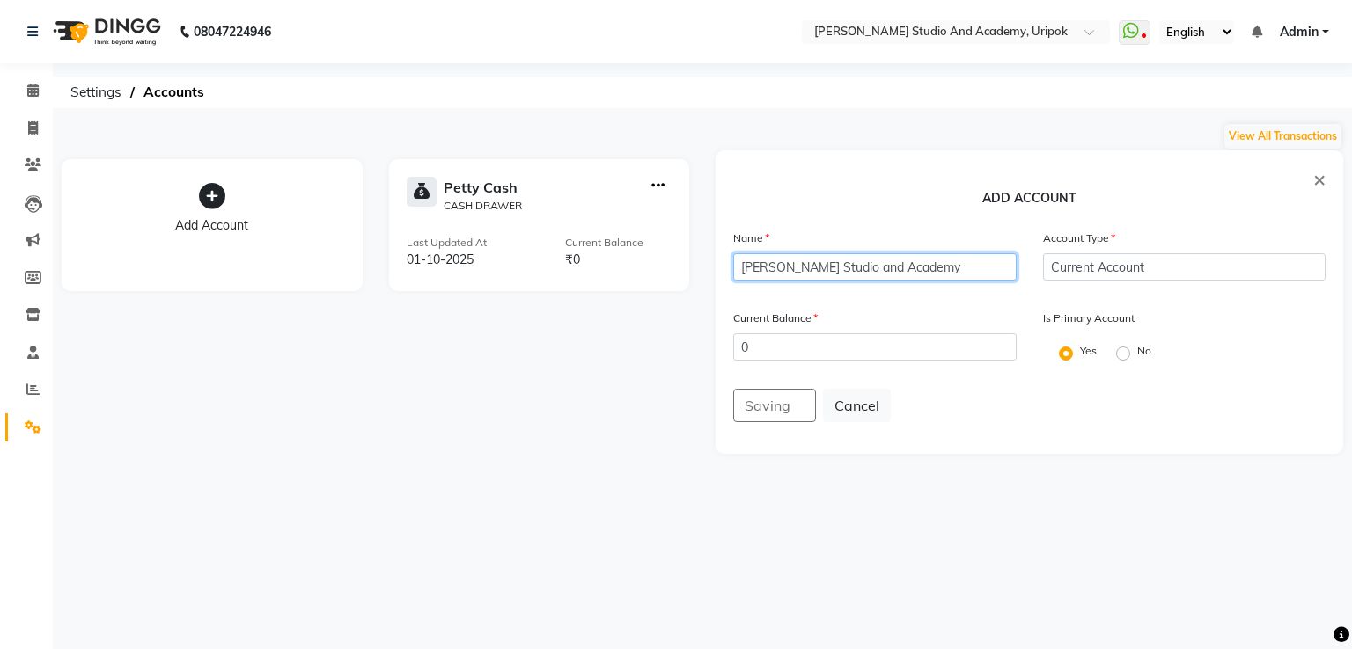
type input "[PERSON_NAME] Studio and Academy"
click at [838, 494] on div "08047224946 Select Location × Robert Naorem Studio And Academy, Uripok WhatsApp…" at bounding box center [676, 324] width 1352 height 649
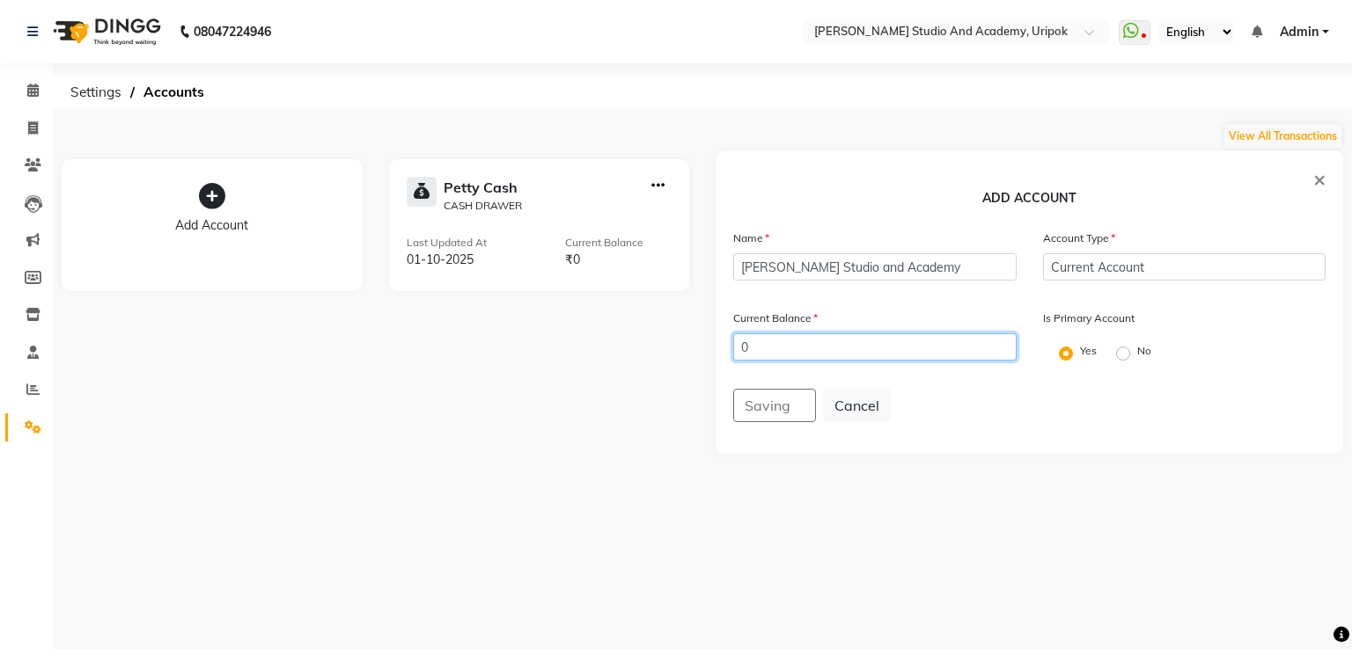
click at [825, 347] on input "0" at bounding box center [874, 347] width 283 height 27
type input "10"
click at [801, 413] on div "Saving Cancel" at bounding box center [1029, 405] width 592 height 33
click at [1137, 353] on label "No" at bounding box center [1144, 351] width 14 height 16
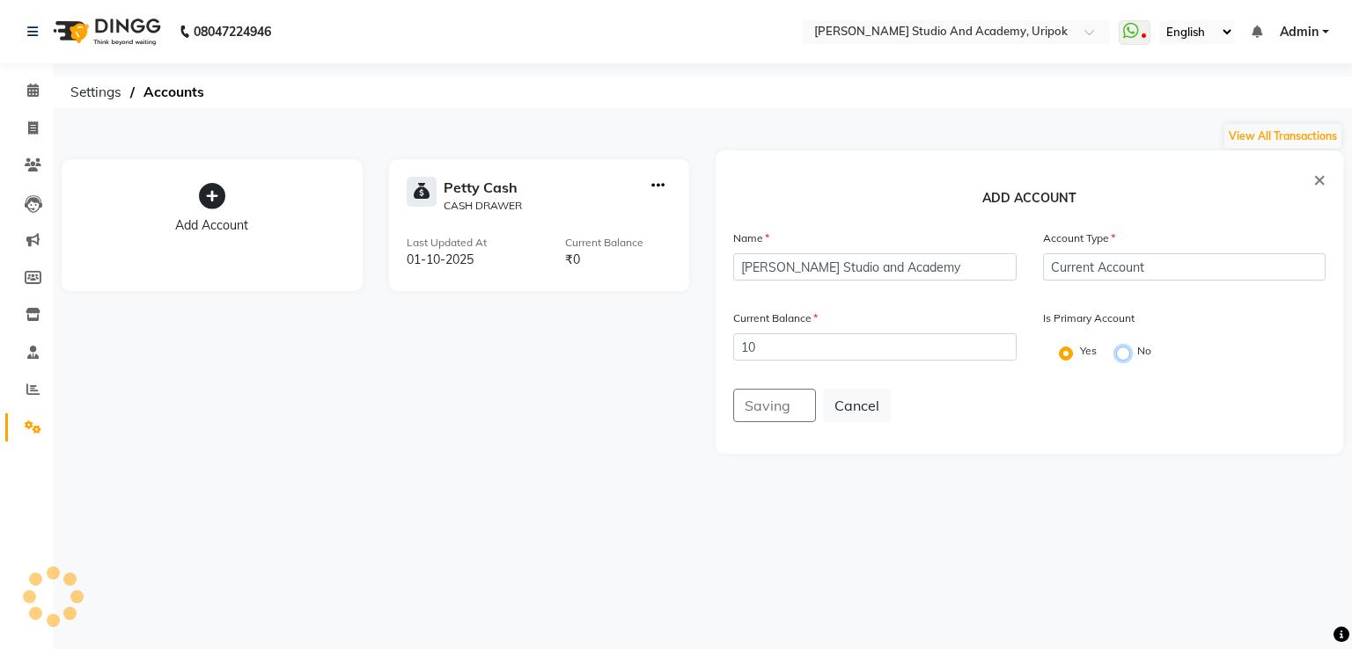
click at [1116, 353] on input "No" at bounding box center [1122, 351] width 12 height 12
radio input "true"
click at [873, 386] on div "Current Balance 10 Is Primary Account Yes No" at bounding box center [1029, 349] width 619 height 80
click at [764, 414] on div "Saving Cancel" at bounding box center [1029, 405] width 592 height 33
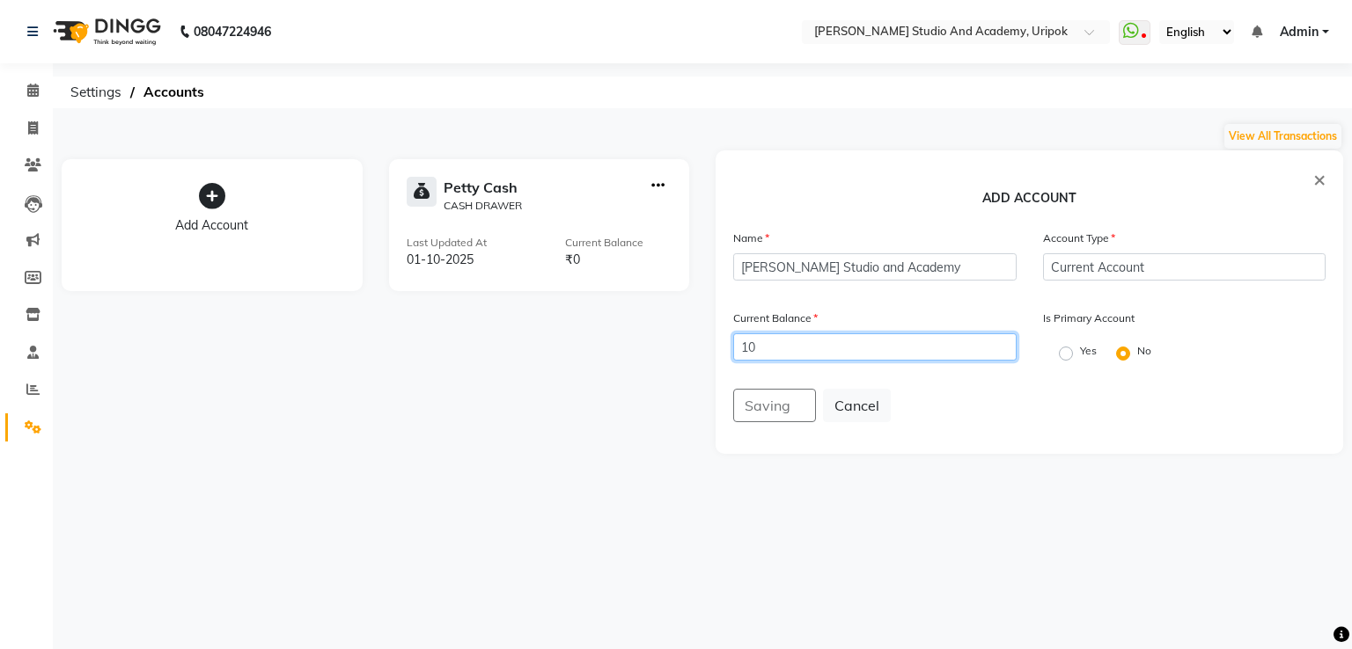
click at [822, 344] on input "10" at bounding box center [874, 347] width 283 height 27
click at [1066, 362] on div "Yes" at bounding box center [1073, 351] width 47 height 21
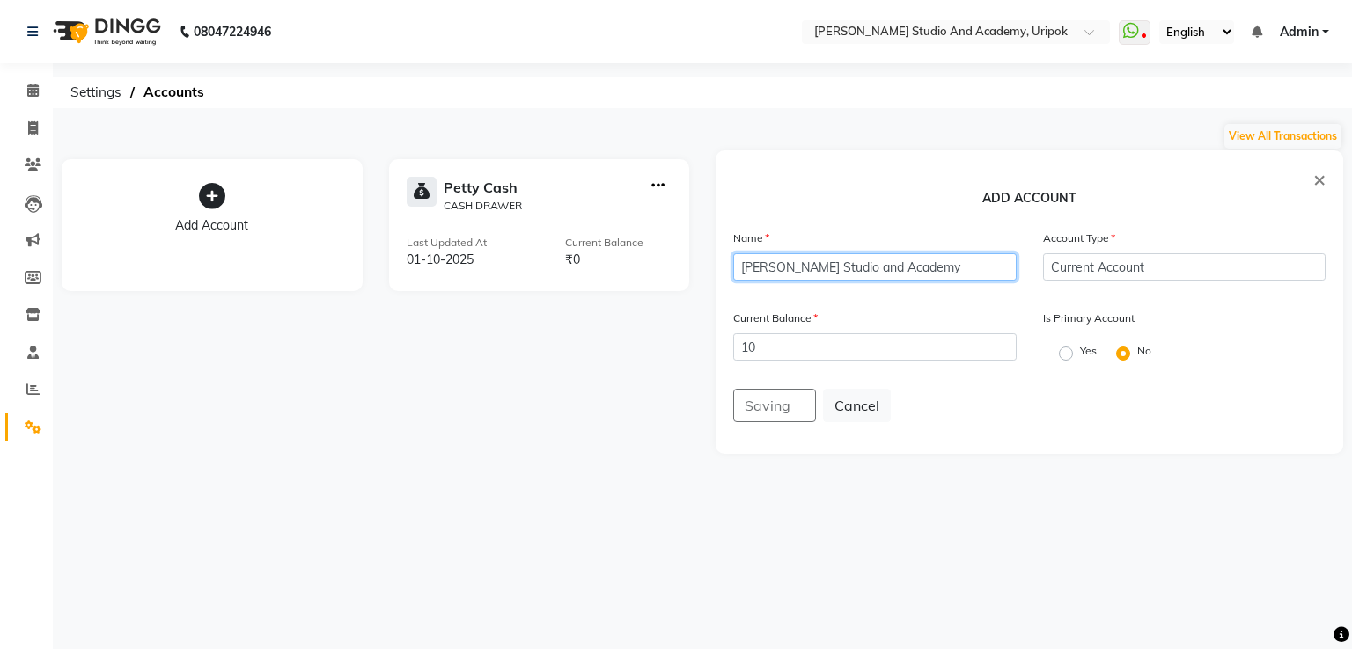
click at [959, 260] on input "[PERSON_NAME] Studio and Academy" at bounding box center [874, 266] width 283 height 27
click at [877, 398] on button "Cancel" at bounding box center [857, 405] width 68 height 33
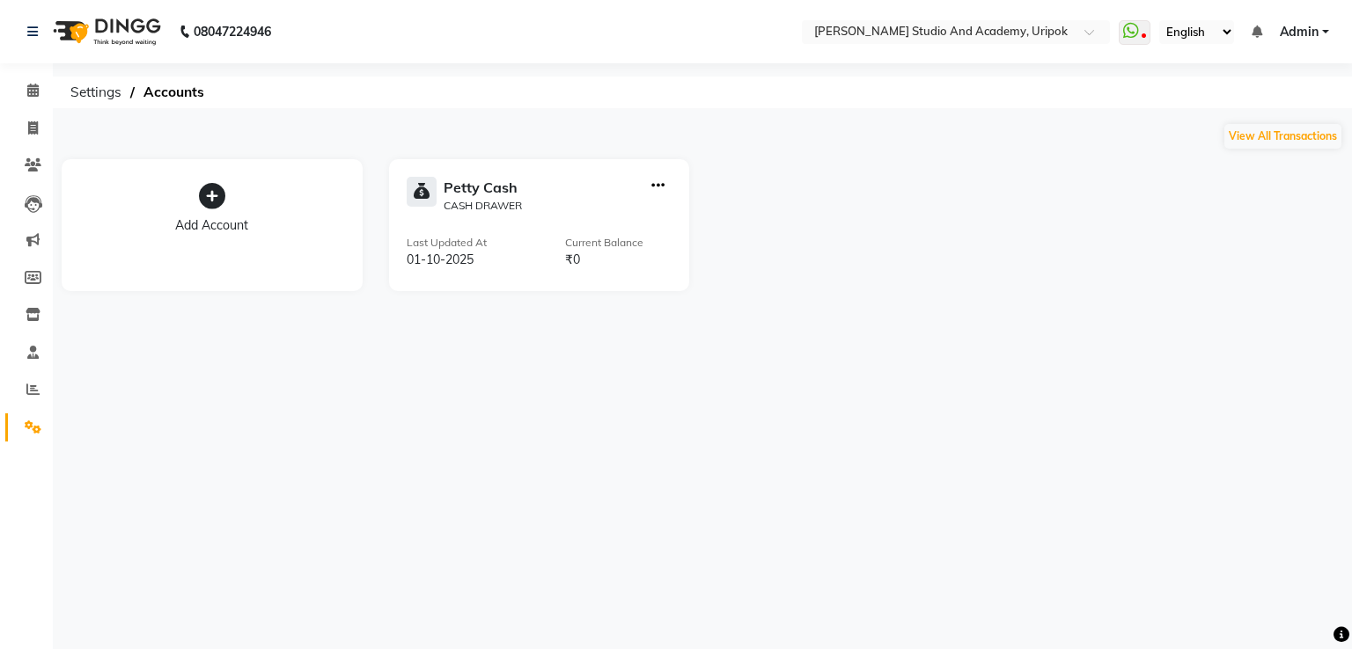
click at [218, 202] on icon at bounding box center [212, 196] width 26 height 26
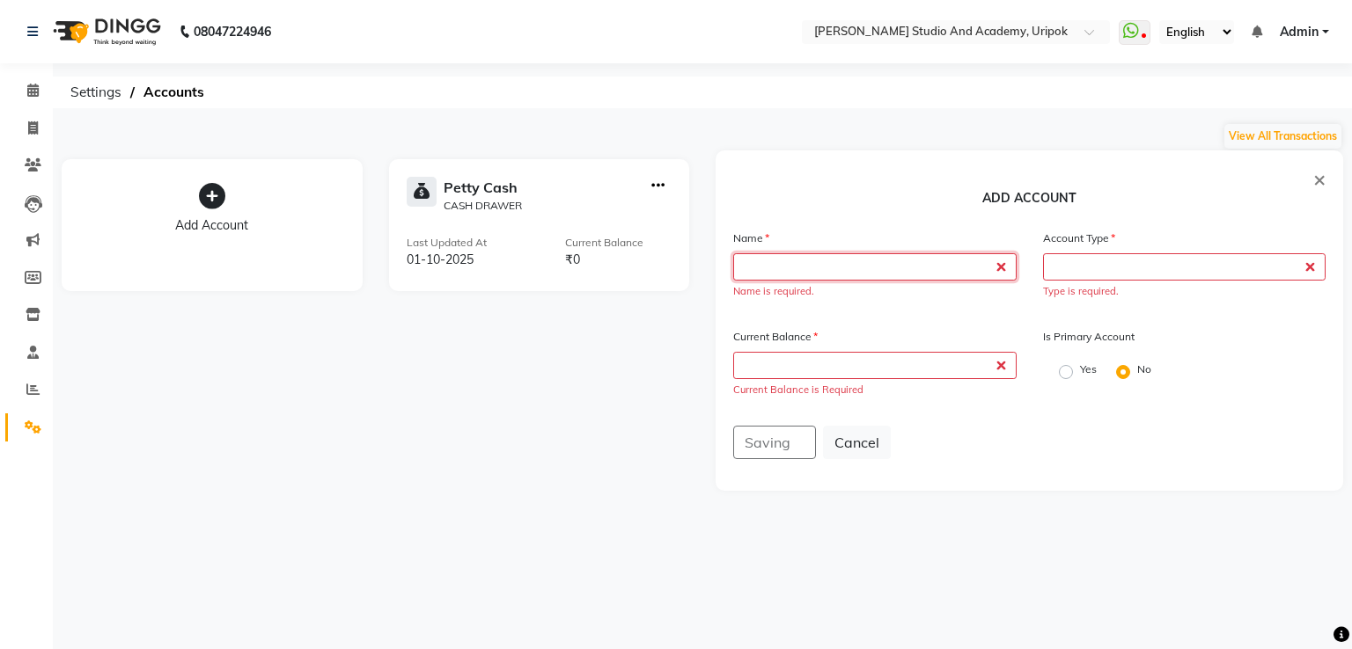
click at [830, 264] on input "text" at bounding box center [874, 266] width 283 height 27
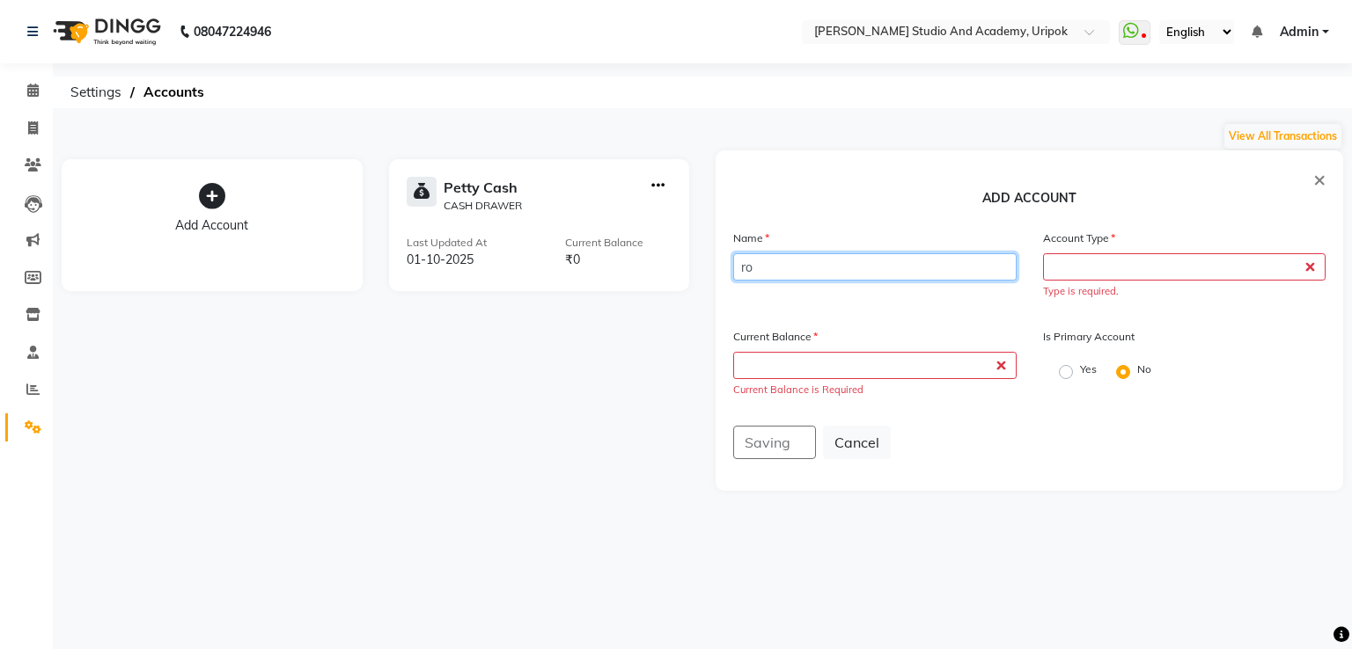
type input "r"
type input "Robert Naorem Studio & Academy"
click at [1095, 266] on input "text" at bounding box center [1184, 266] width 283 height 27
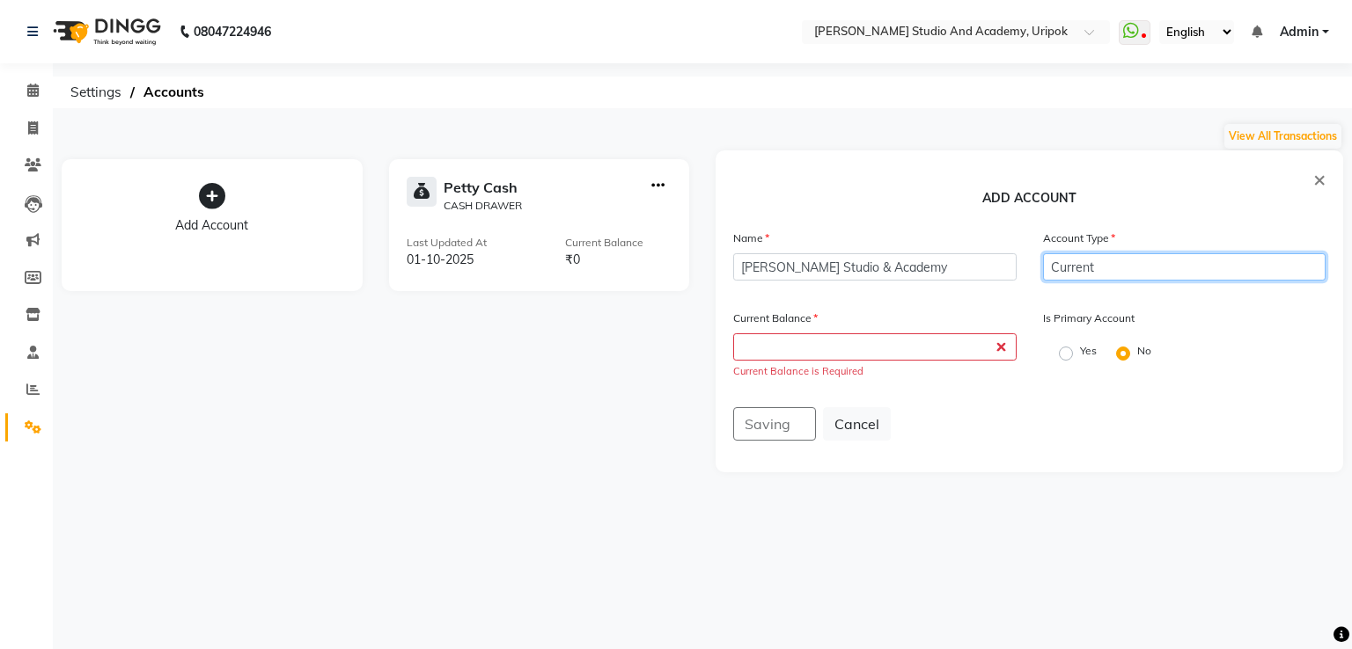
type input "Current"
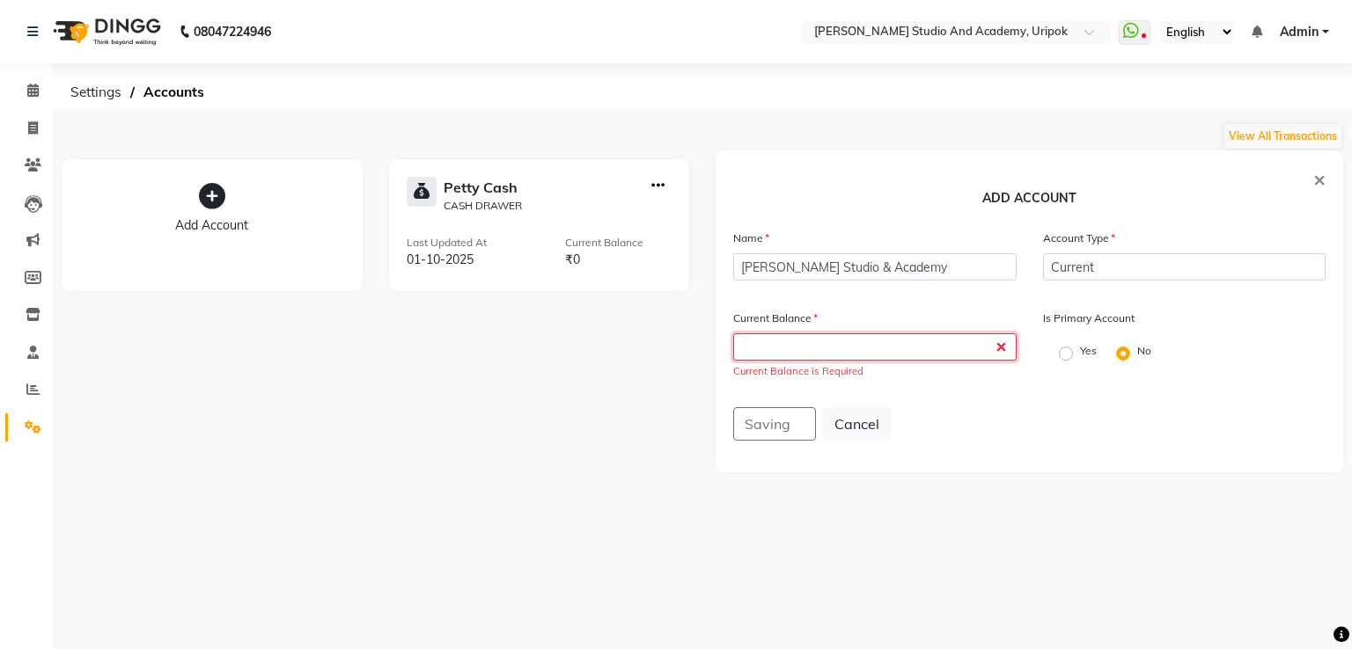
click at [905, 340] on input "number" at bounding box center [874, 347] width 283 height 27
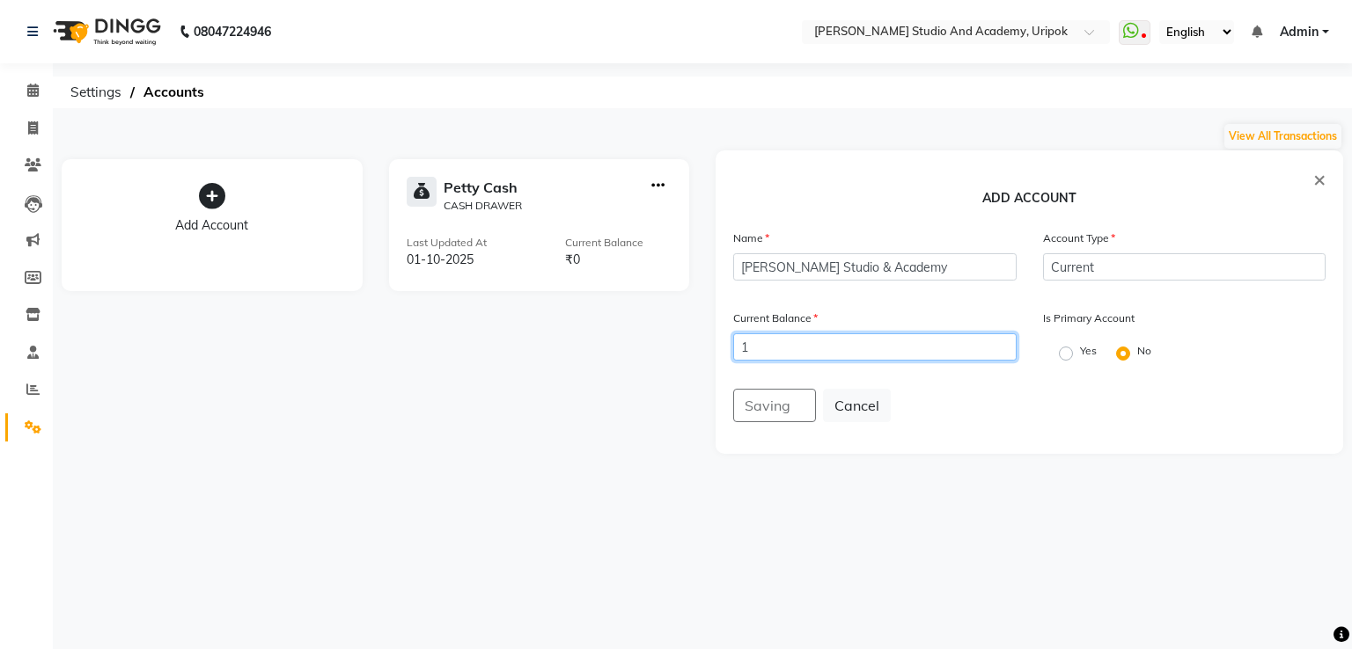
type input "1"
click at [1080, 359] on label "Yes" at bounding box center [1088, 351] width 17 height 16
click at [1068, 357] on input "Yes" at bounding box center [1065, 351] width 12 height 12
radio input "true"
click at [785, 404] on div "Saving Cancel" at bounding box center [1029, 405] width 592 height 33
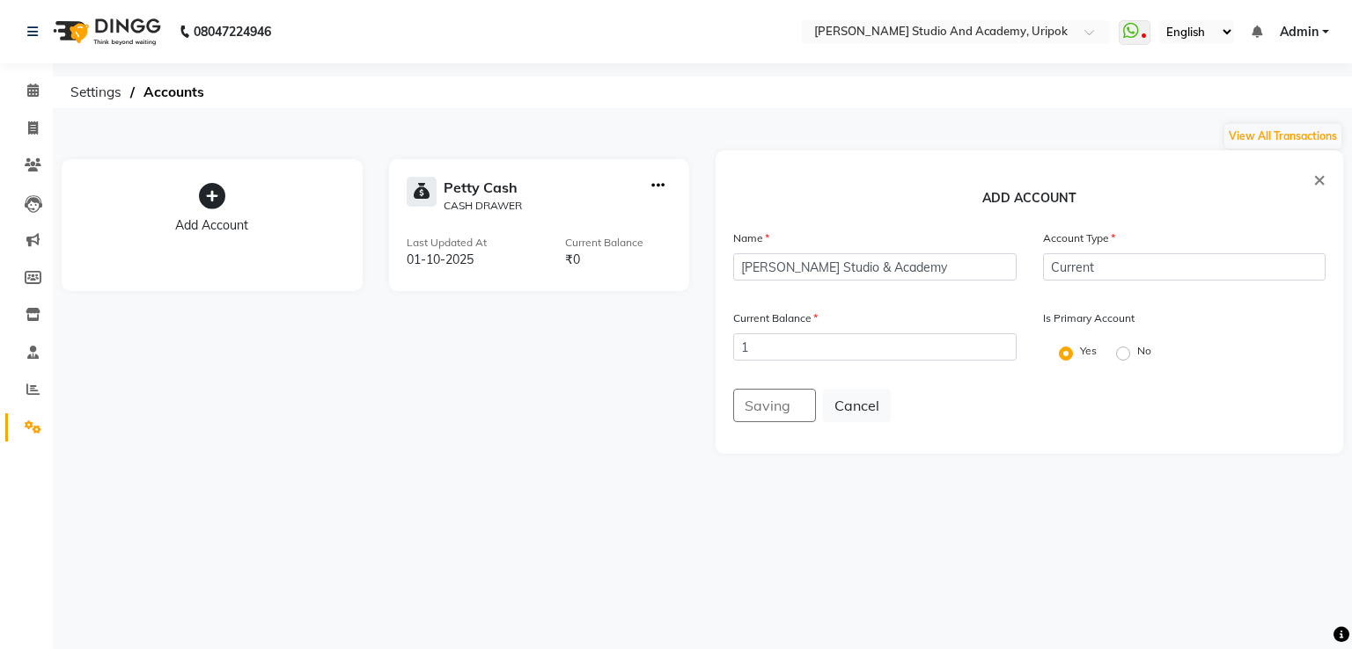
click at [785, 404] on div "Saving Cancel" at bounding box center [1029, 405] width 592 height 33
click at [1137, 359] on label "No" at bounding box center [1144, 351] width 14 height 16
click at [1119, 357] on input "No" at bounding box center [1122, 351] width 12 height 12
radio input "true"
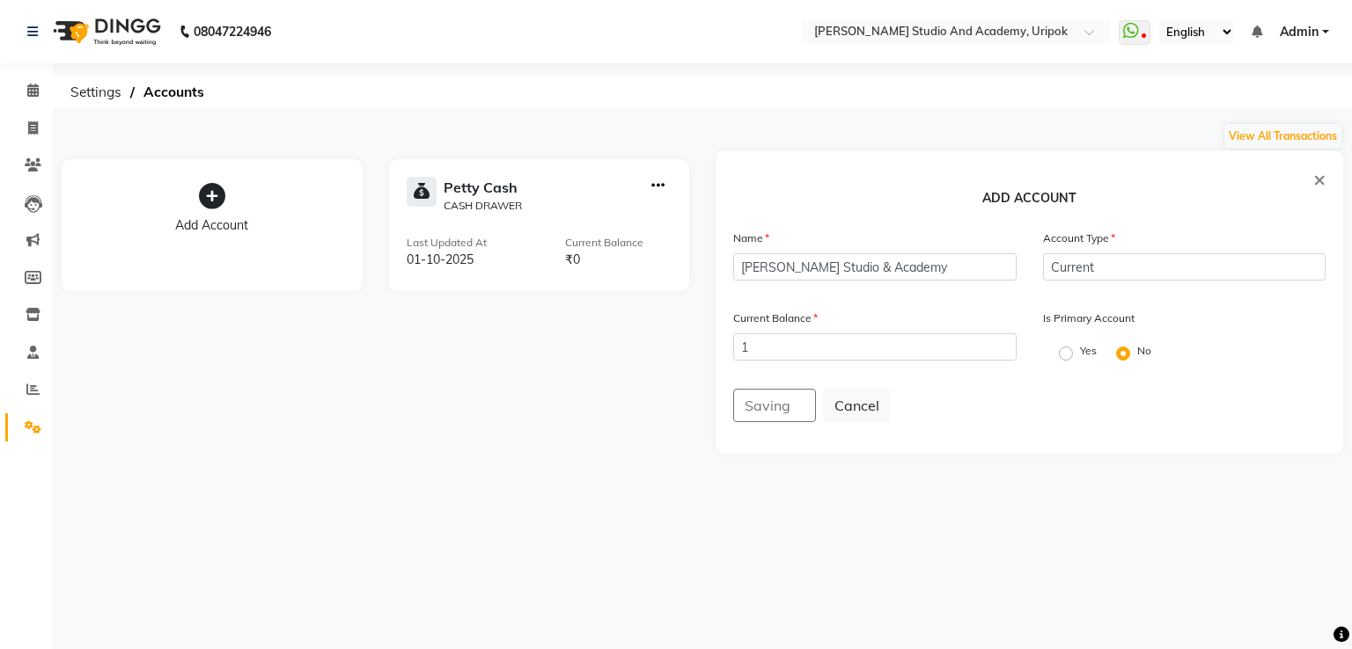
click at [773, 414] on div "Saving Cancel" at bounding box center [1029, 405] width 592 height 33
click at [1074, 340] on div "Is Primary Account Yes No" at bounding box center [1185, 342] width 310 height 66
click at [1080, 359] on label "Yes" at bounding box center [1088, 351] width 17 height 16
click at [1070, 357] on input "Yes" at bounding box center [1065, 351] width 12 height 12
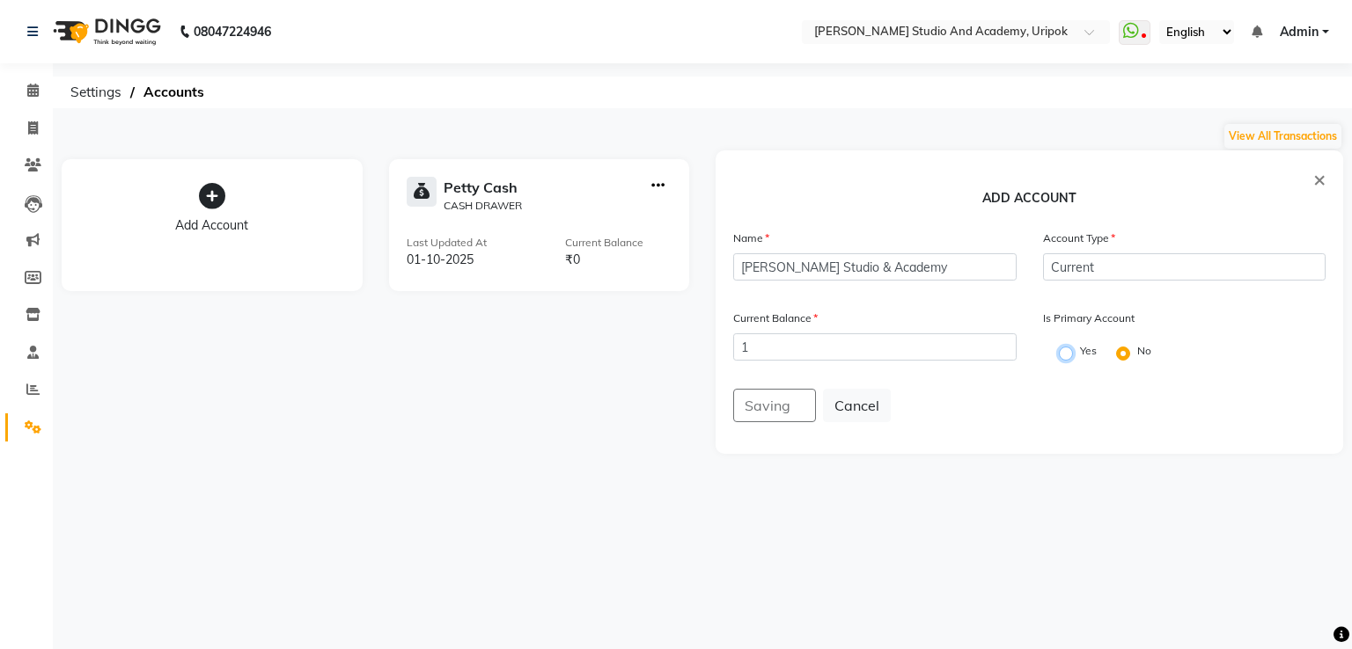
radio input "true"
click at [781, 414] on div "Saving Cancel" at bounding box center [1029, 405] width 592 height 33
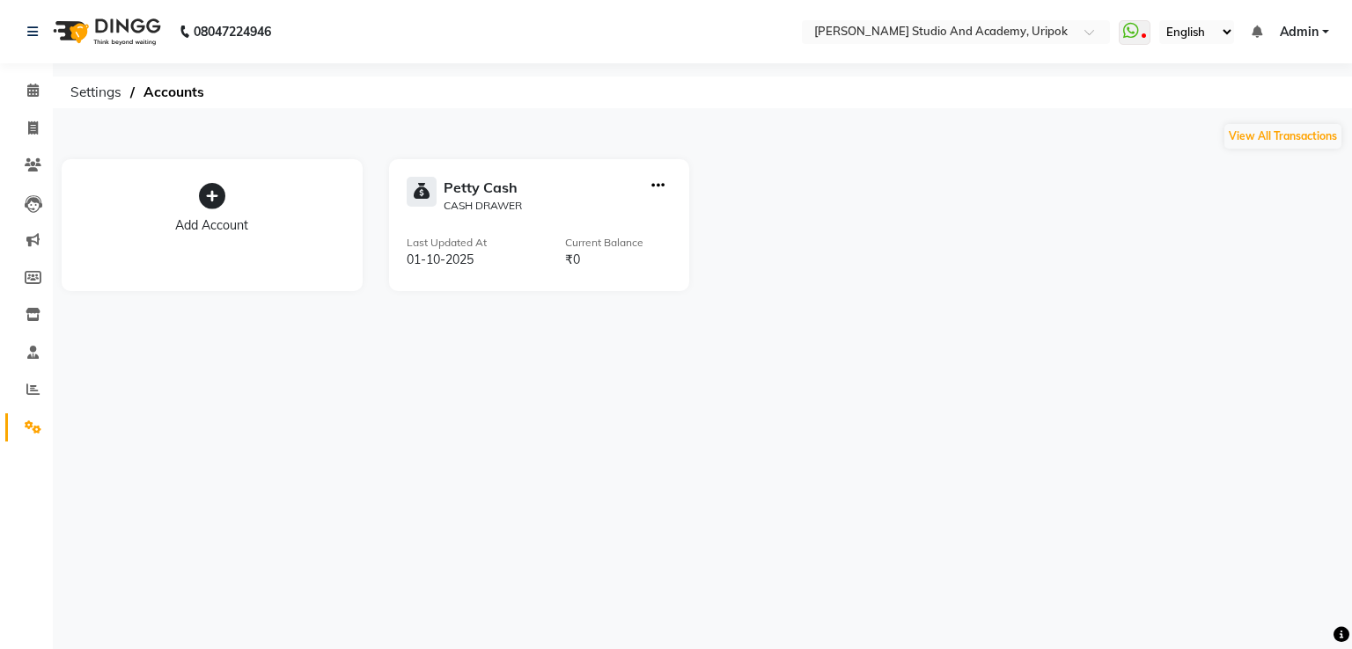
click at [220, 198] on icon at bounding box center [212, 196] width 26 height 26
click at [838, 278] on input "text" at bounding box center [874, 266] width 283 height 27
type input "r"
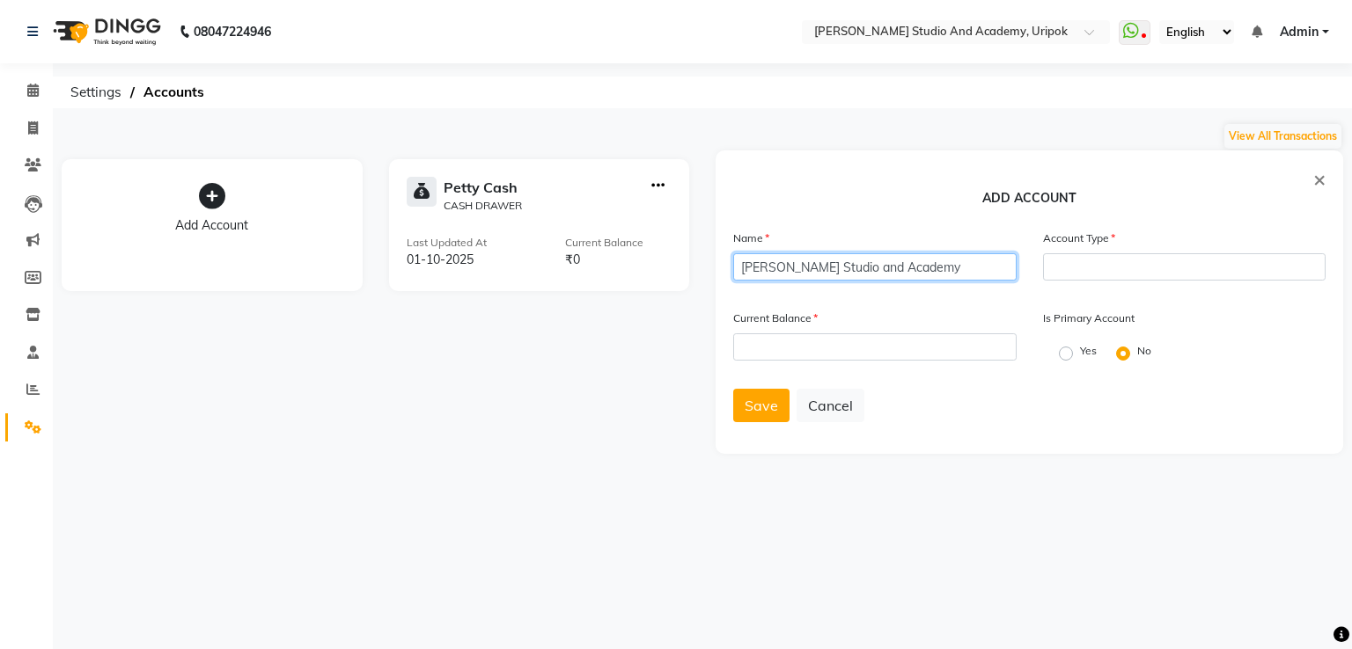
type input "[PERSON_NAME] Studio and Academy"
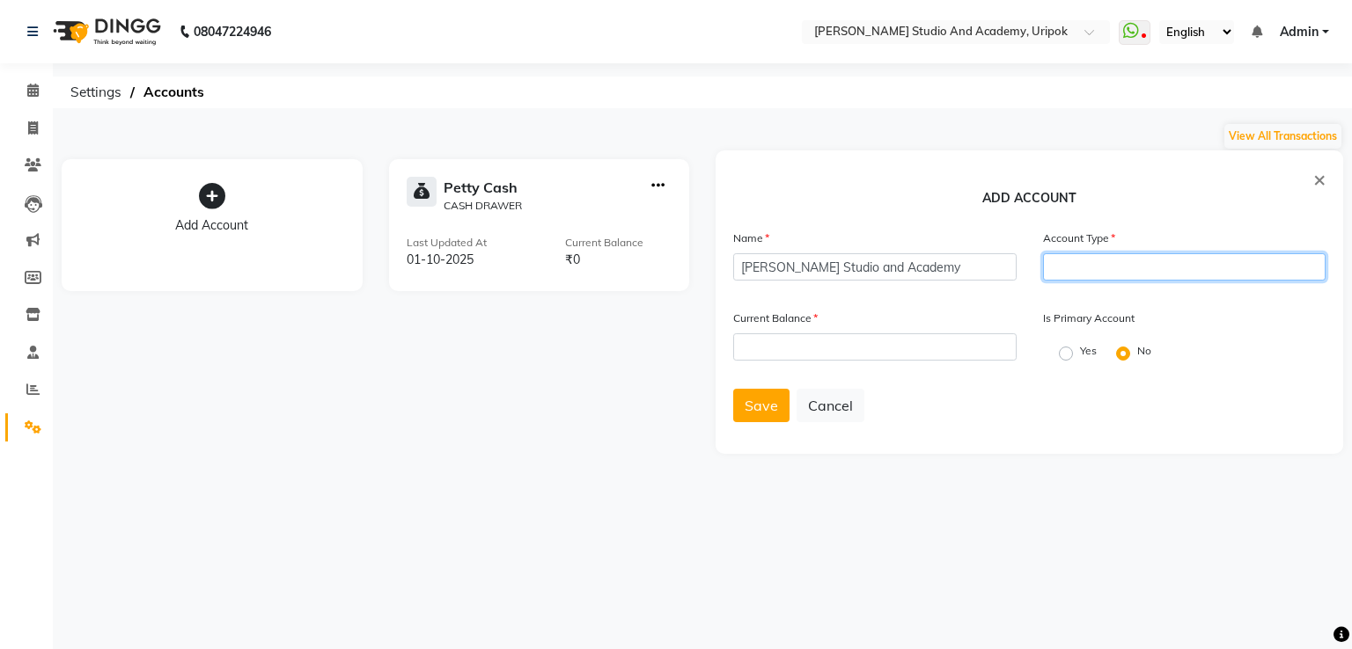
click at [1116, 268] on input "text" at bounding box center [1184, 266] width 283 height 27
type input "Current"
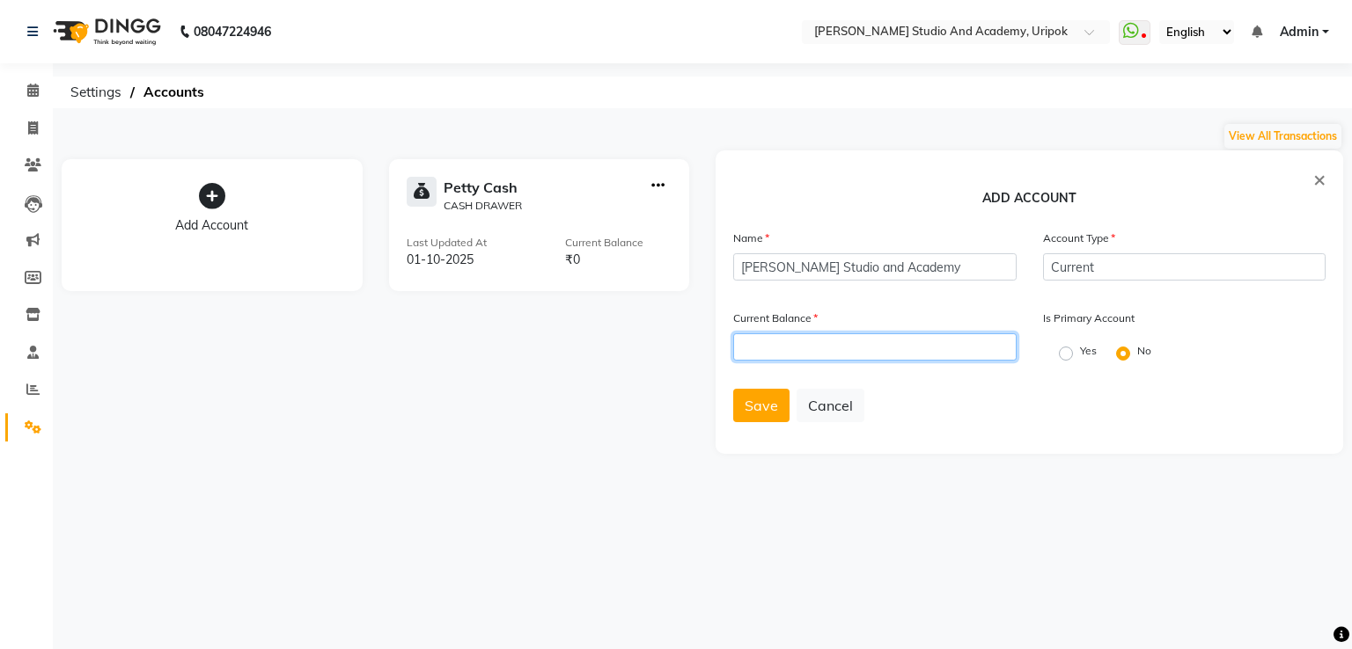
click at [852, 348] on input "number" at bounding box center [874, 347] width 283 height 27
type input "1"
click at [758, 415] on span "Save" at bounding box center [761, 406] width 33 height 18
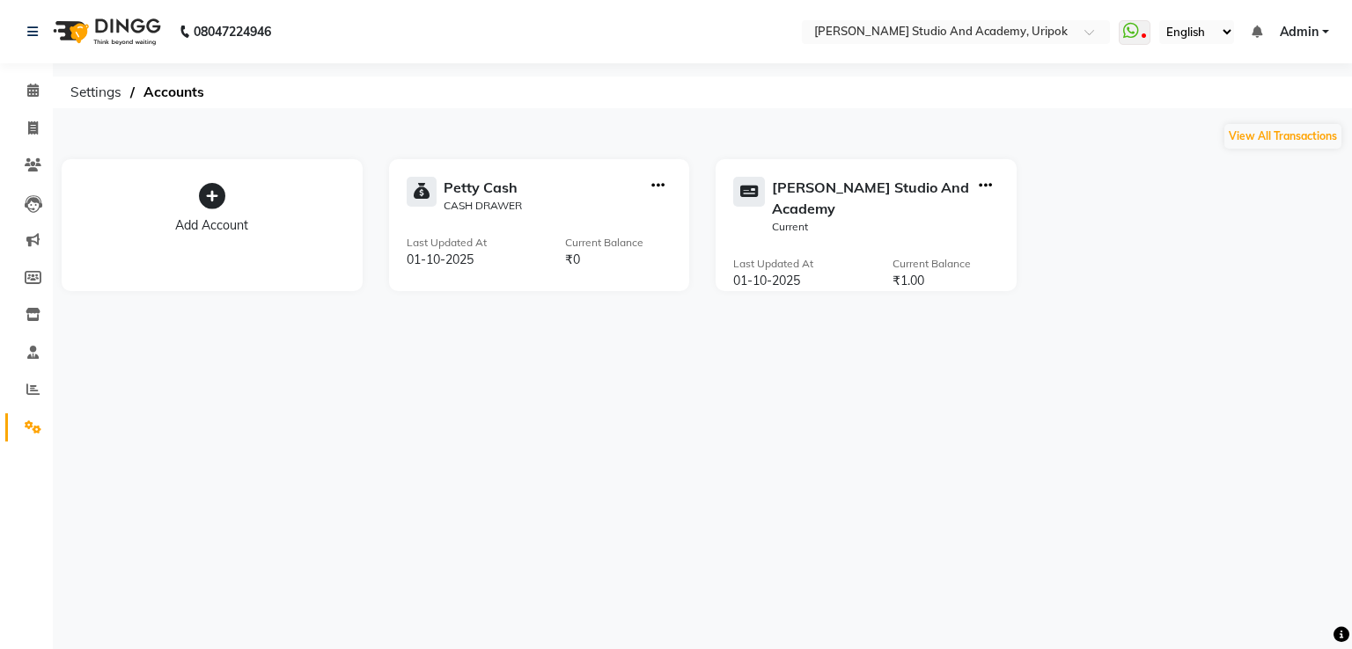
click at [110, 26] on img at bounding box center [105, 31] width 121 height 49
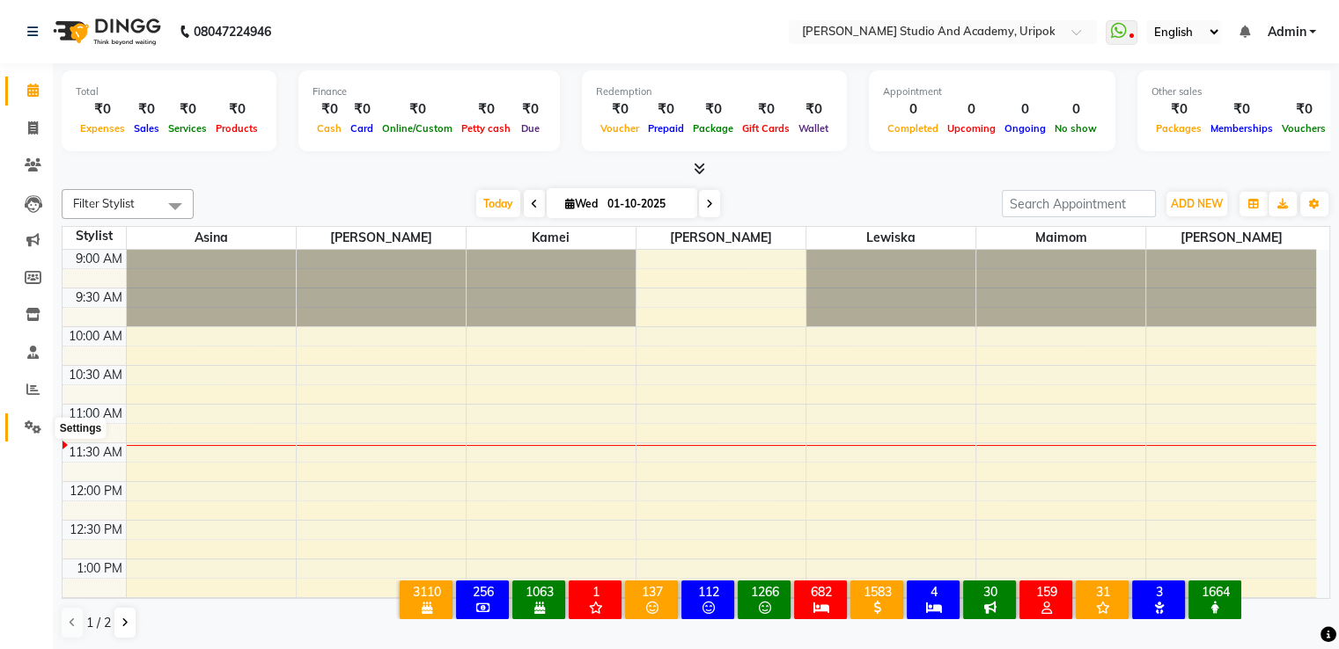
click at [34, 432] on icon at bounding box center [33, 427] width 17 height 13
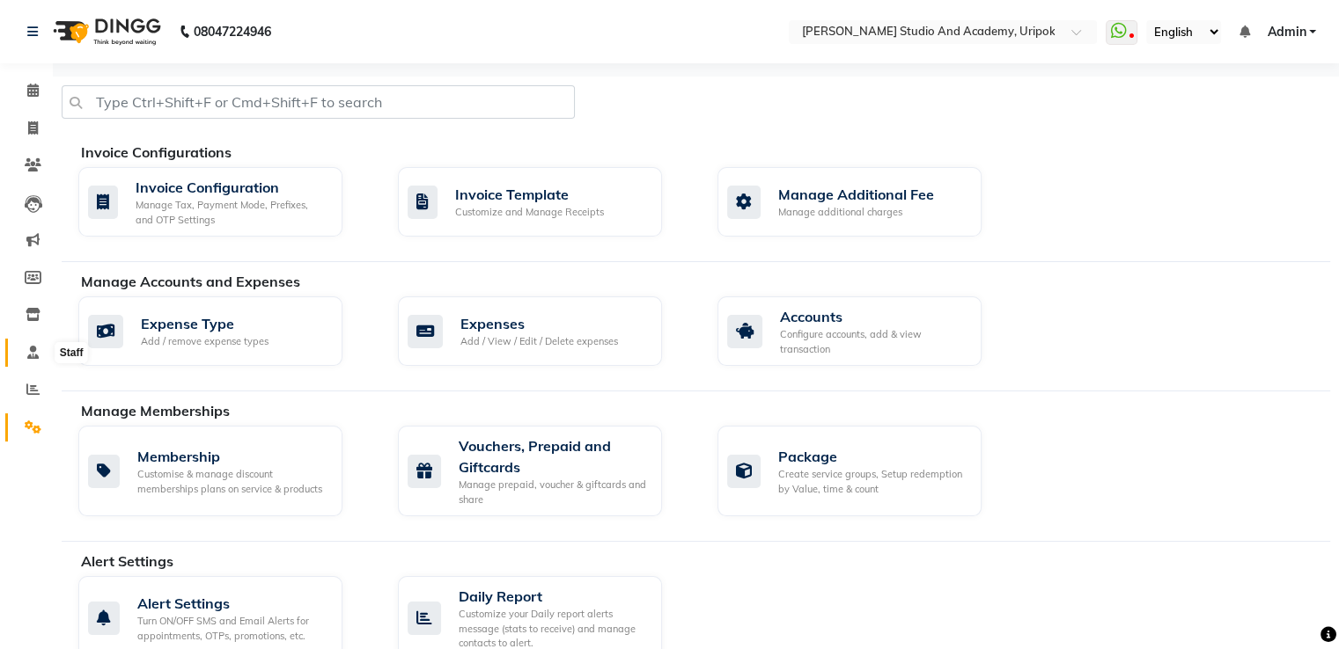
click at [32, 360] on span at bounding box center [33, 353] width 31 height 20
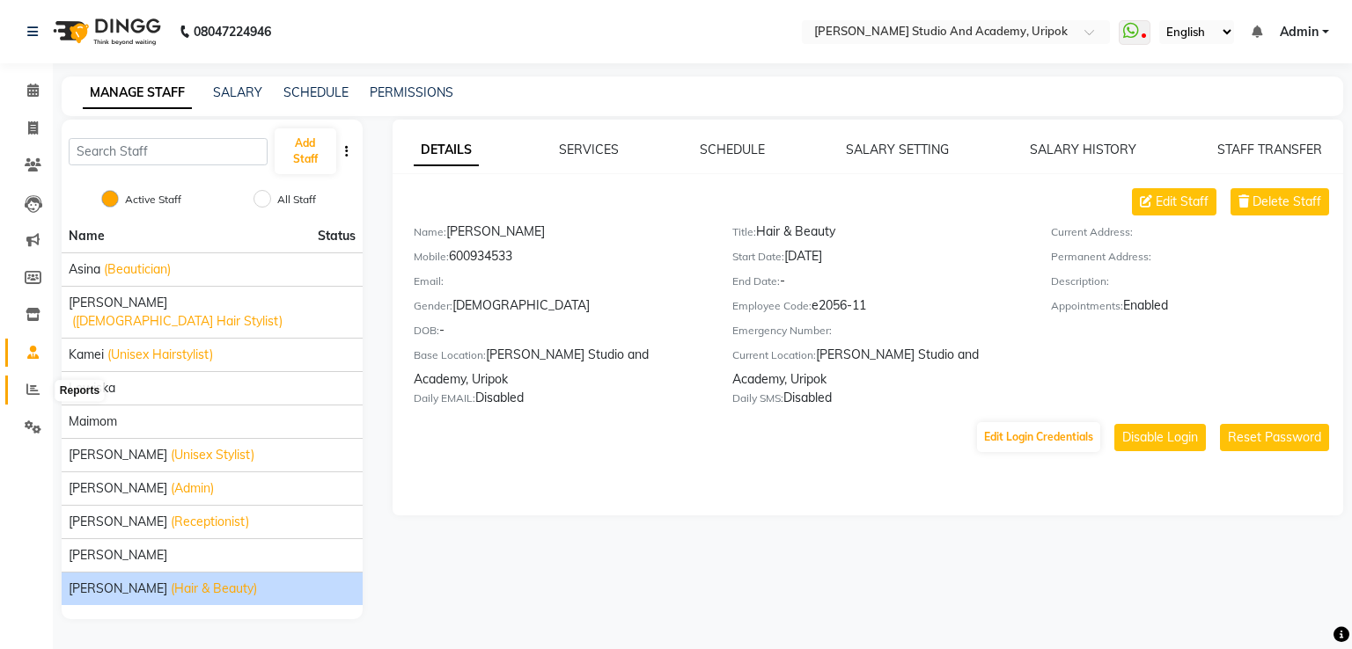
click at [24, 386] on span at bounding box center [33, 390] width 31 height 20
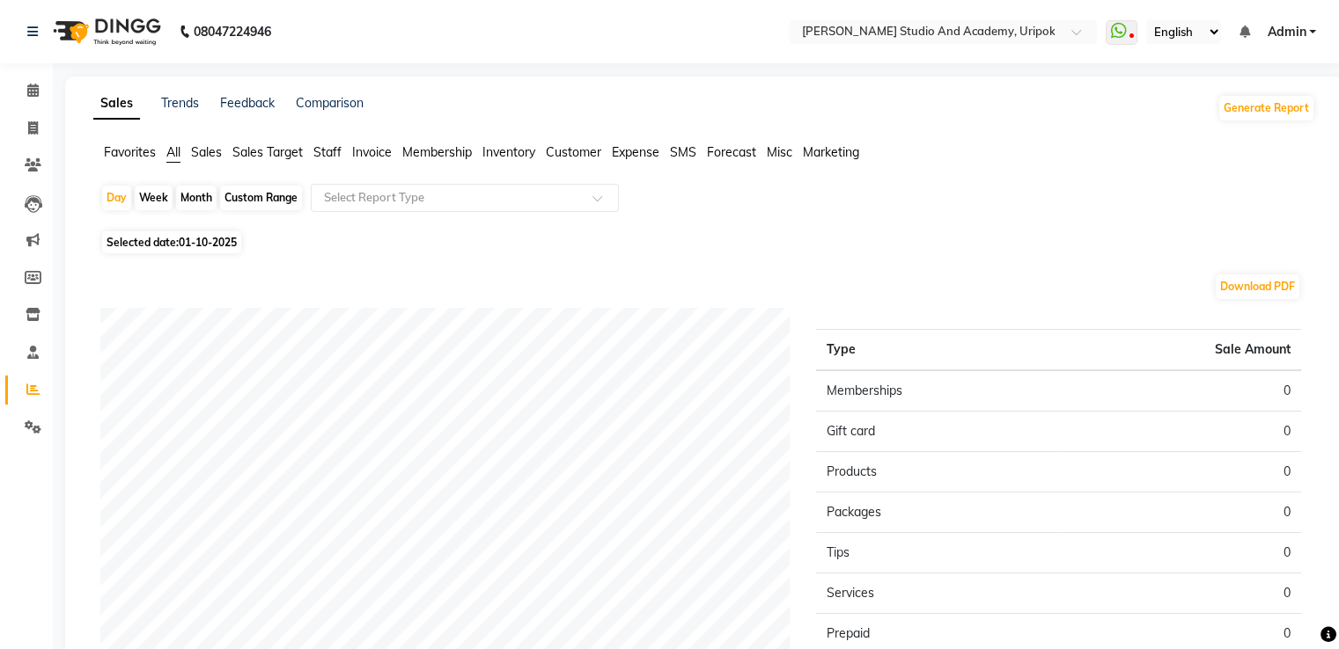
click at [334, 156] on span "Staff" at bounding box center [327, 152] width 28 height 16
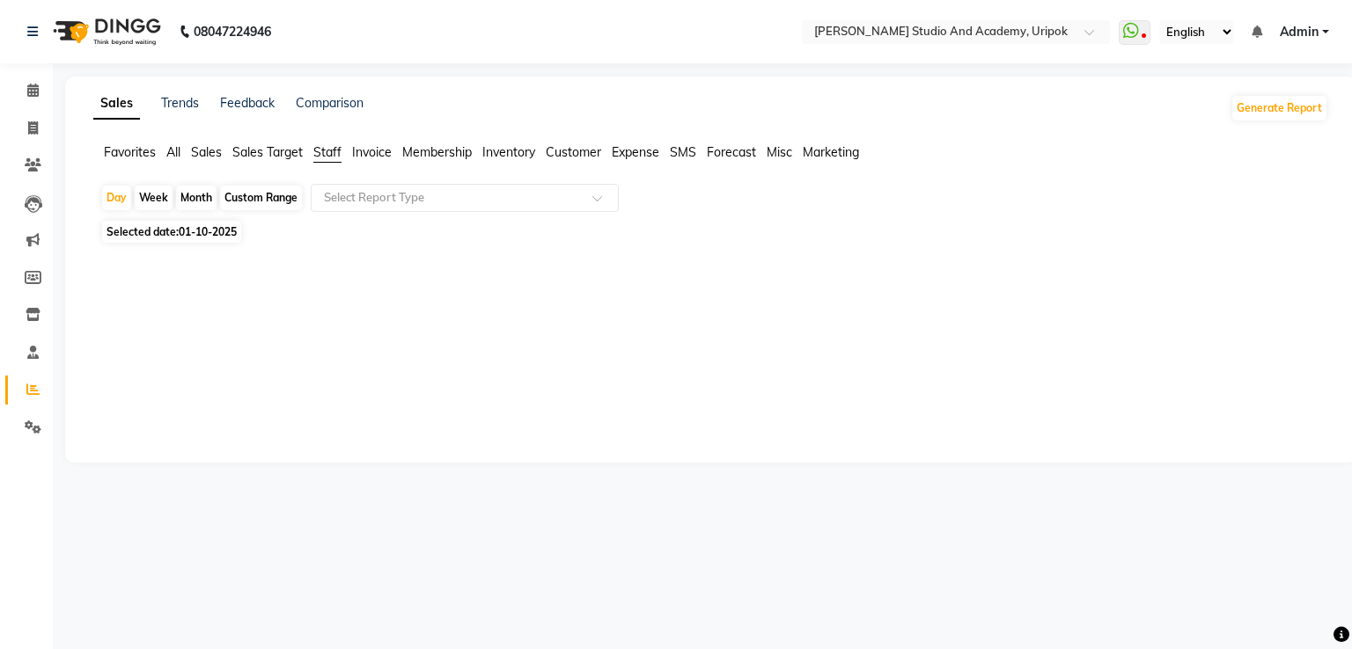
click at [246, 196] on div "Custom Range" at bounding box center [261, 198] width 82 height 25
select select "10"
select select "2025"
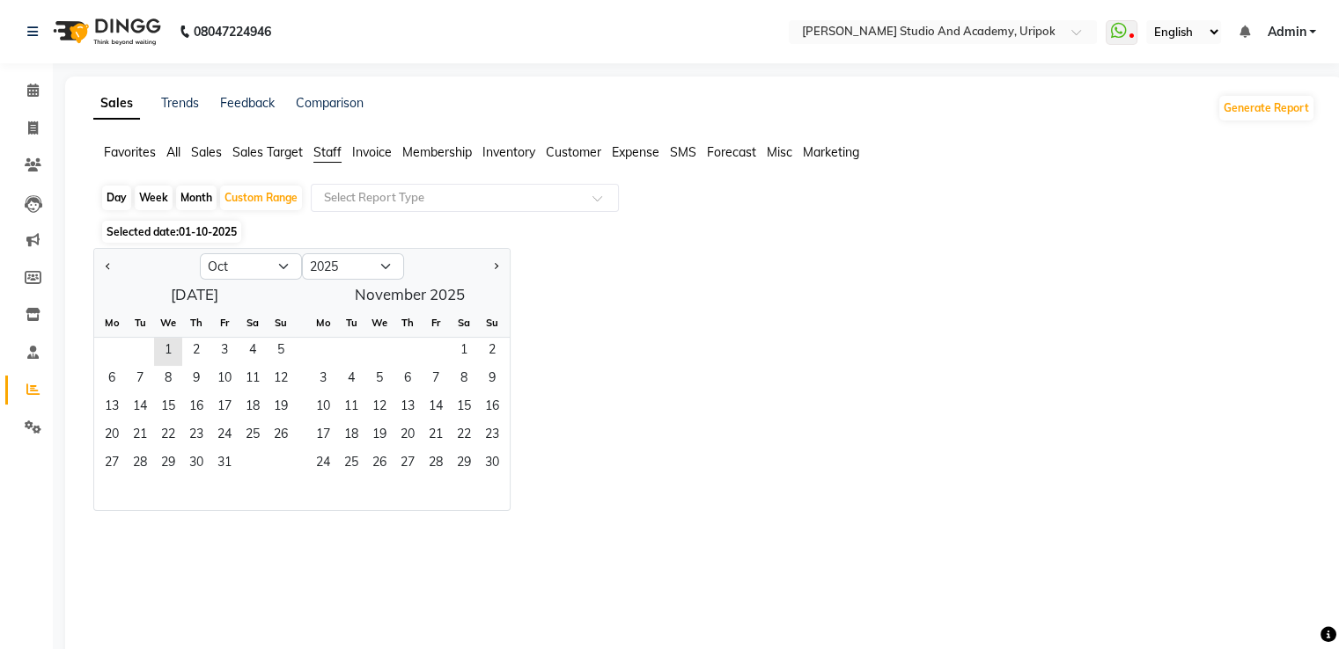
click at [194, 205] on div "Month" at bounding box center [196, 198] width 40 height 25
select select "10"
select select "2025"
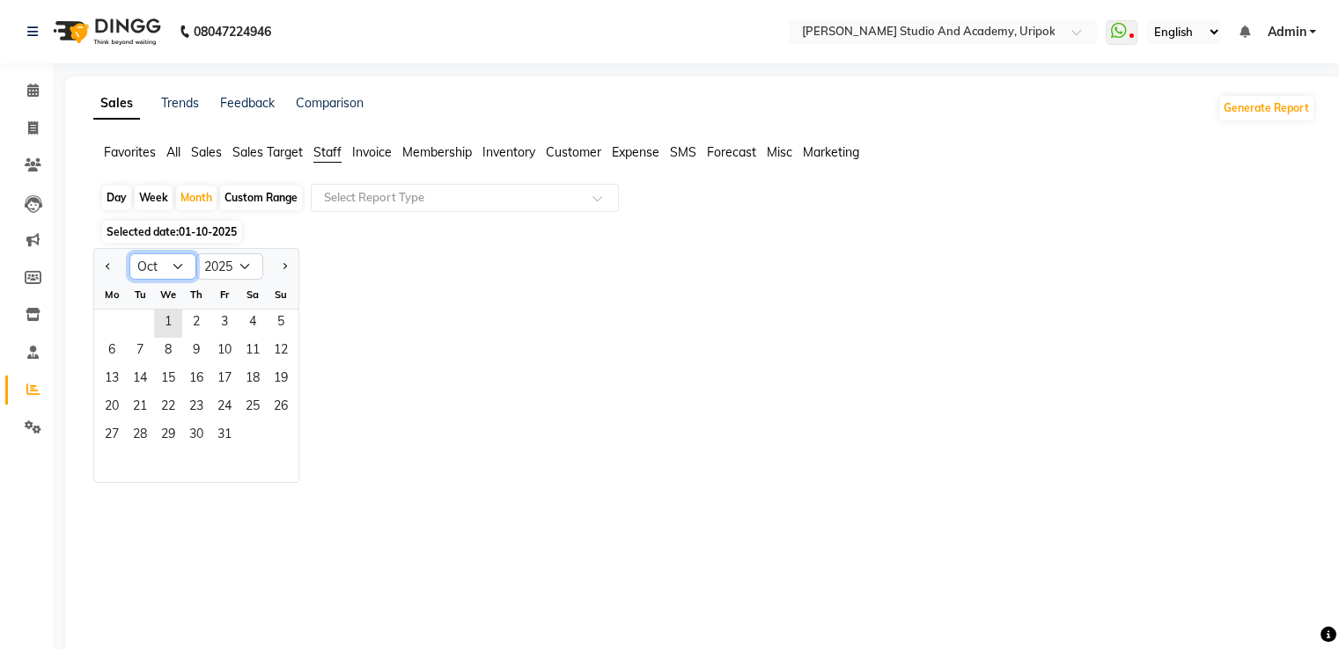
click at [178, 268] on select "Jan Feb Mar Apr May Jun [DATE] Aug Sep Oct Nov Dec" at bounding box center [162, 266] width 67 height 26
select select "9"
click at [129, 253] on select "Jan Feb Mar Apr May Jun [DATE] Aug Sep Oct Nov Dec" at bounding box center [162, 266] width 67 height 26
click at [117, 328] on span "1" at bounding box center [112, 324] width 28 height 28
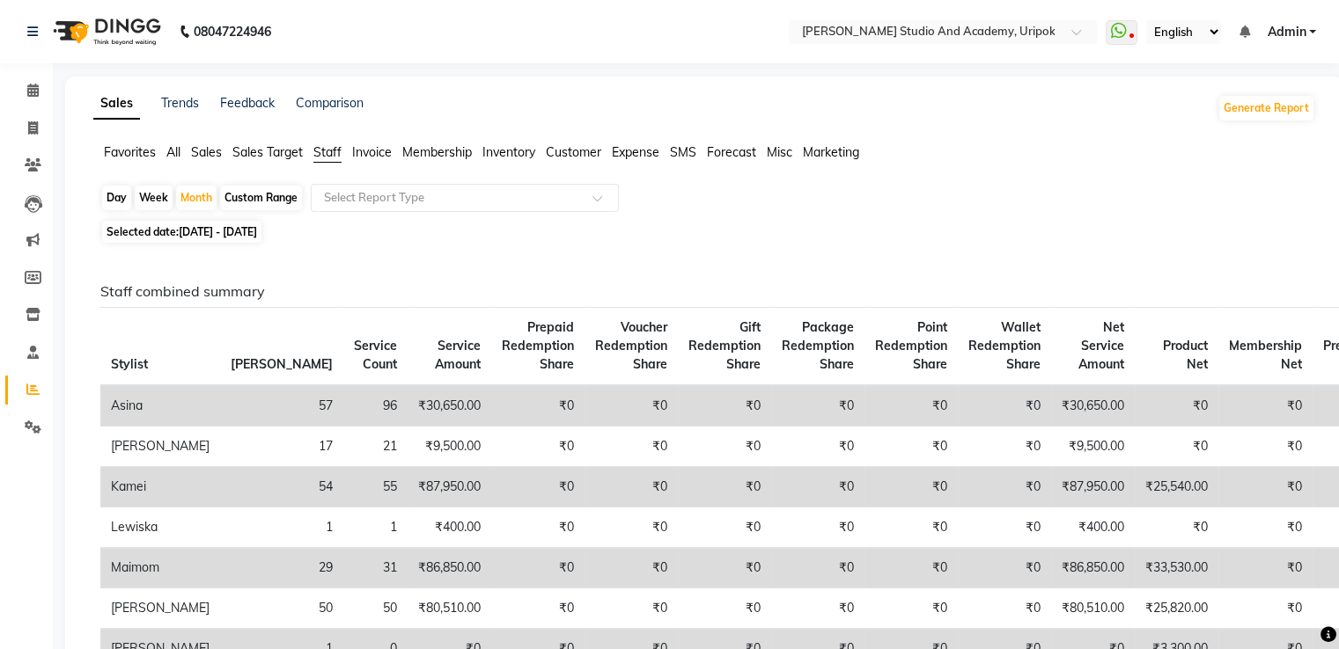
click at [103, 27] on img at bounding box center [105, 31] width 121 height 49
